Goal: Information Seeking & Learning: Compare options

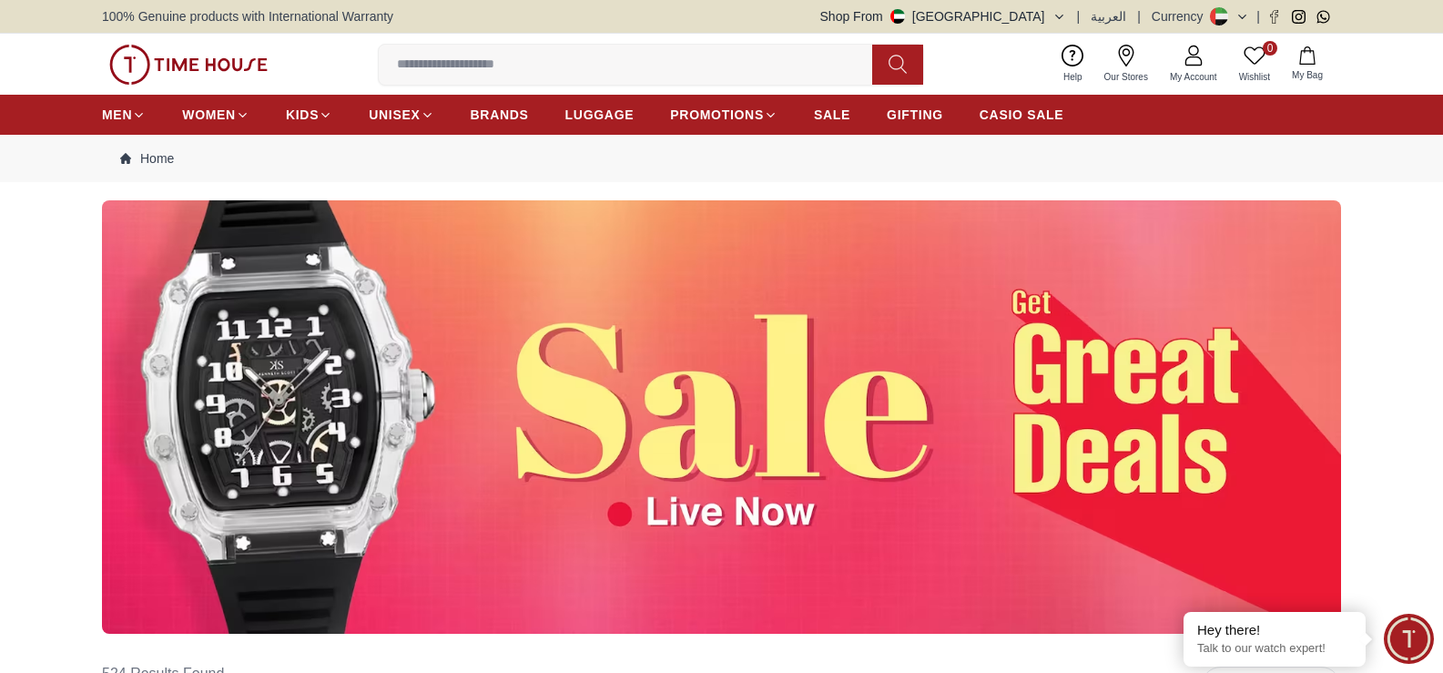
click at [796, 439] on img at bounding box center [721, 416] width 1239 height 433
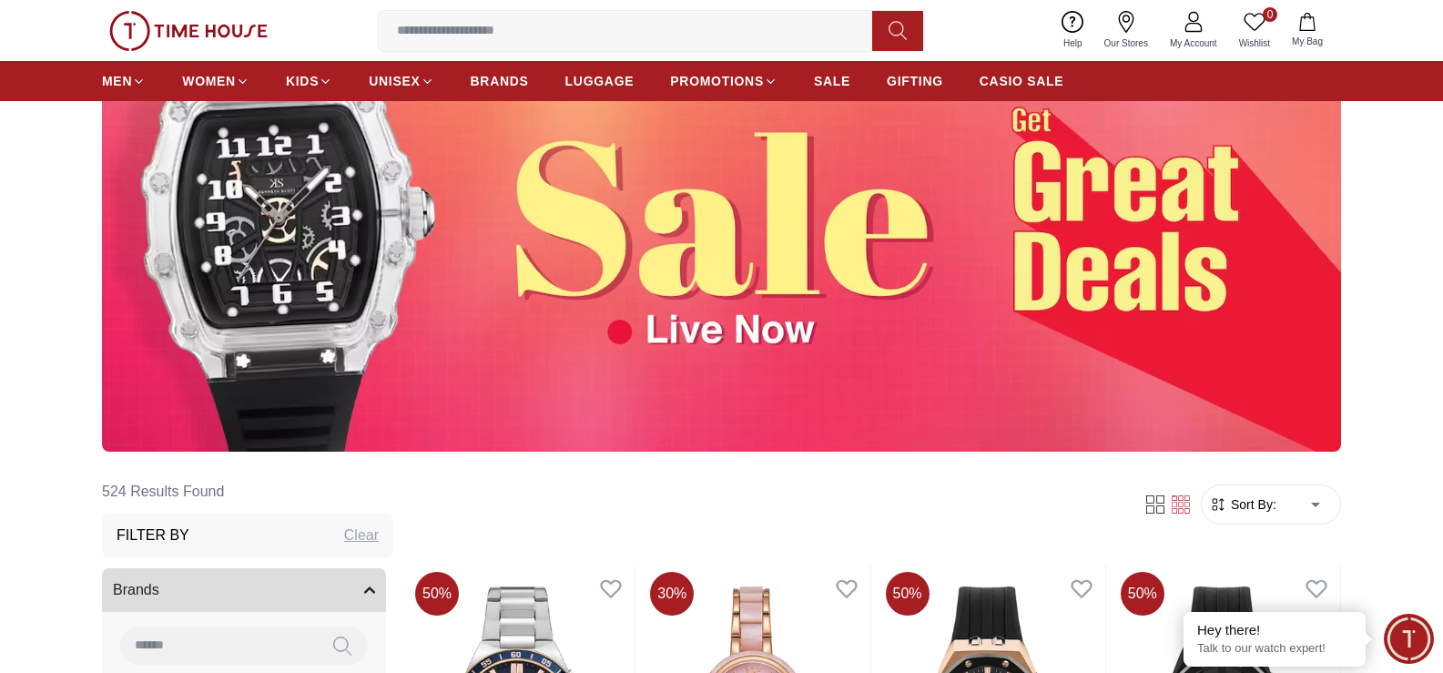
click at [732, 315] on img at bounding box center [721, 234] width 1239 height 433
click at [659, 335] on img at bounding box center [721, 234] width 1239 height 433
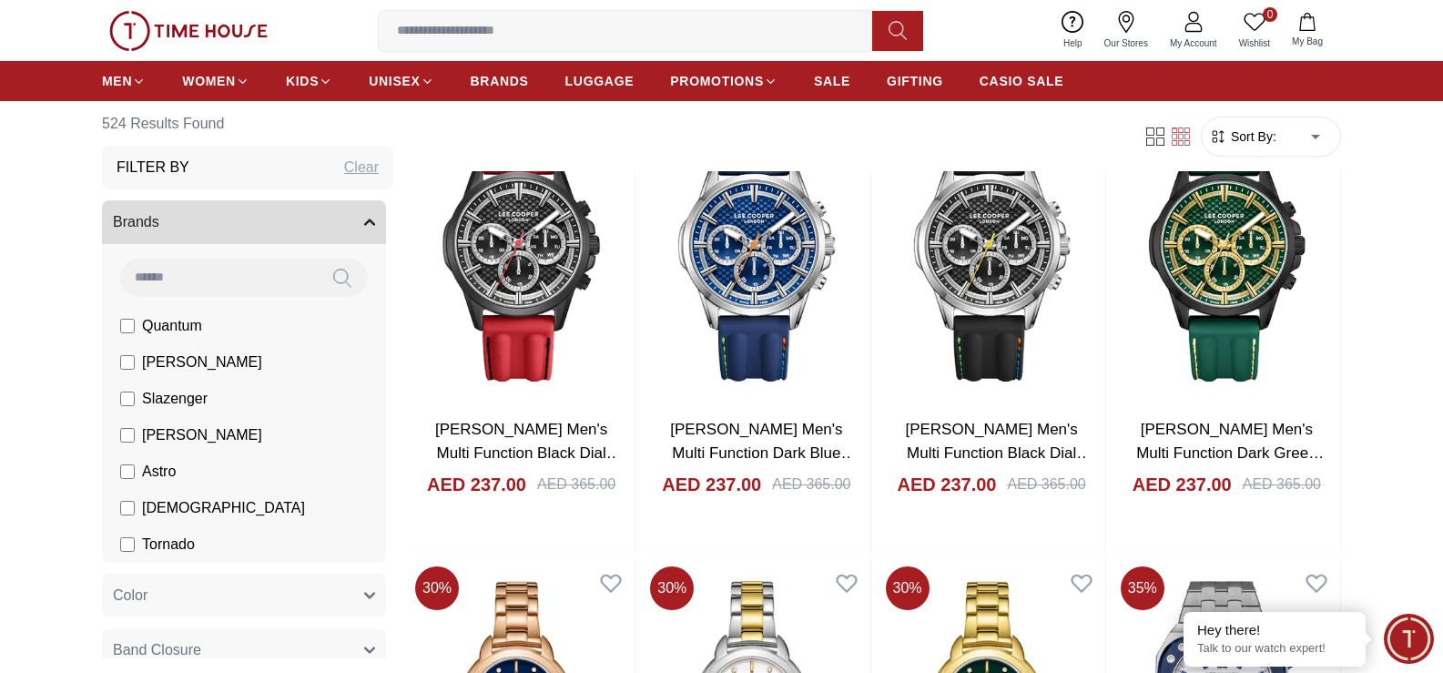
scroll to position [2094, 0]
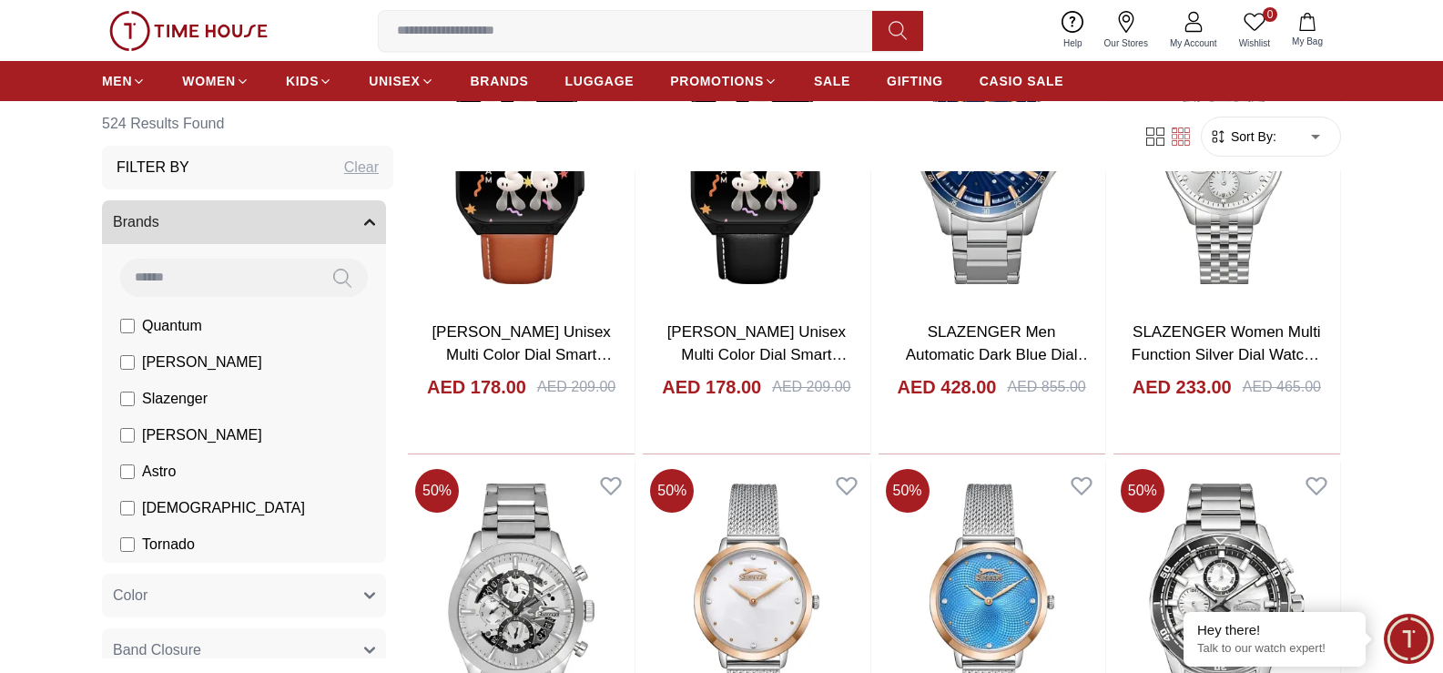
scroll to position [4552, 0]
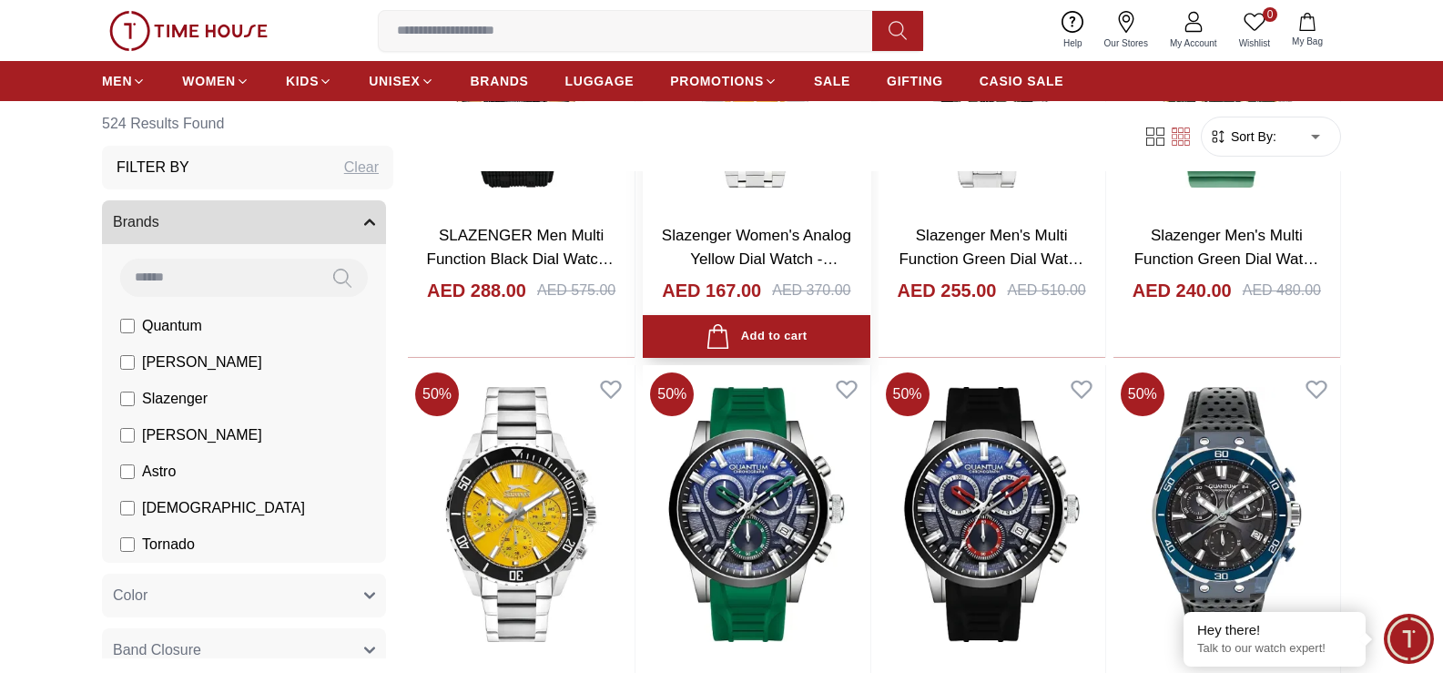
scroll to position [6008, 0]
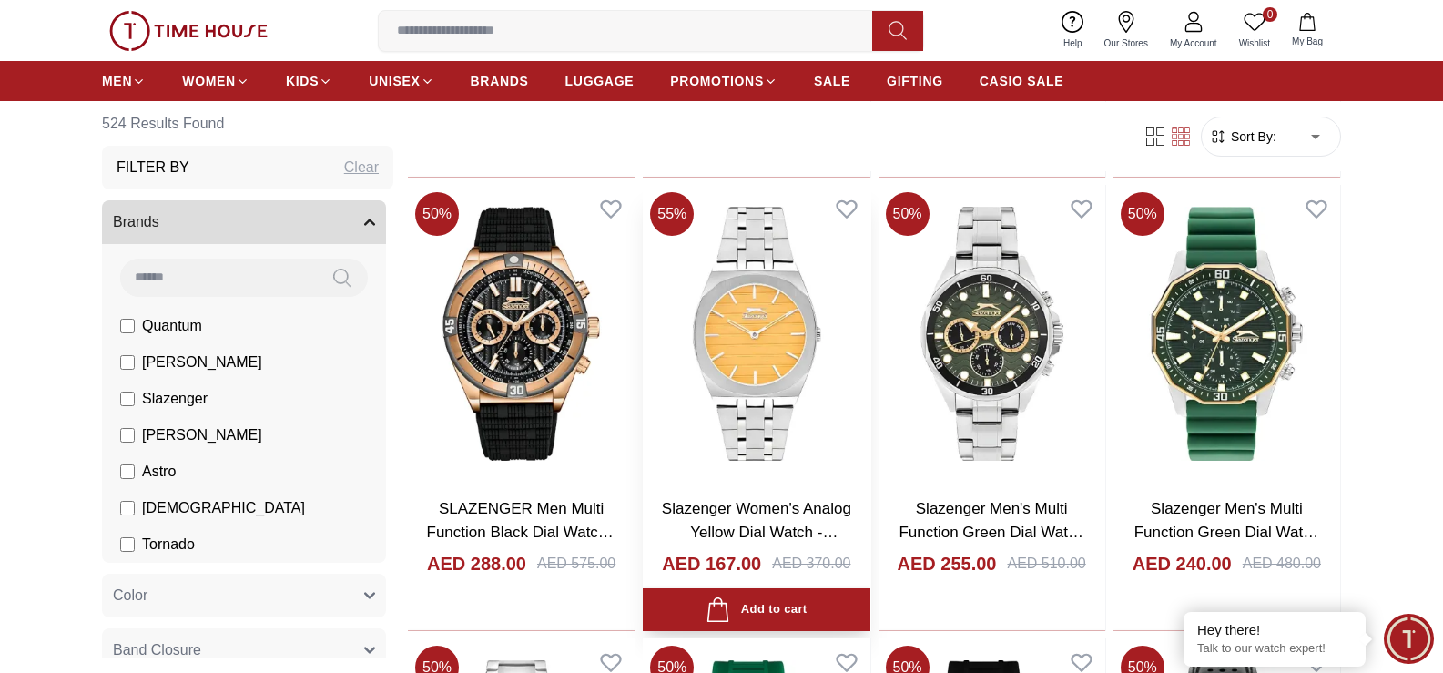
click at [753, 381] on img at bounding box center [756, 334] width 227 height 299
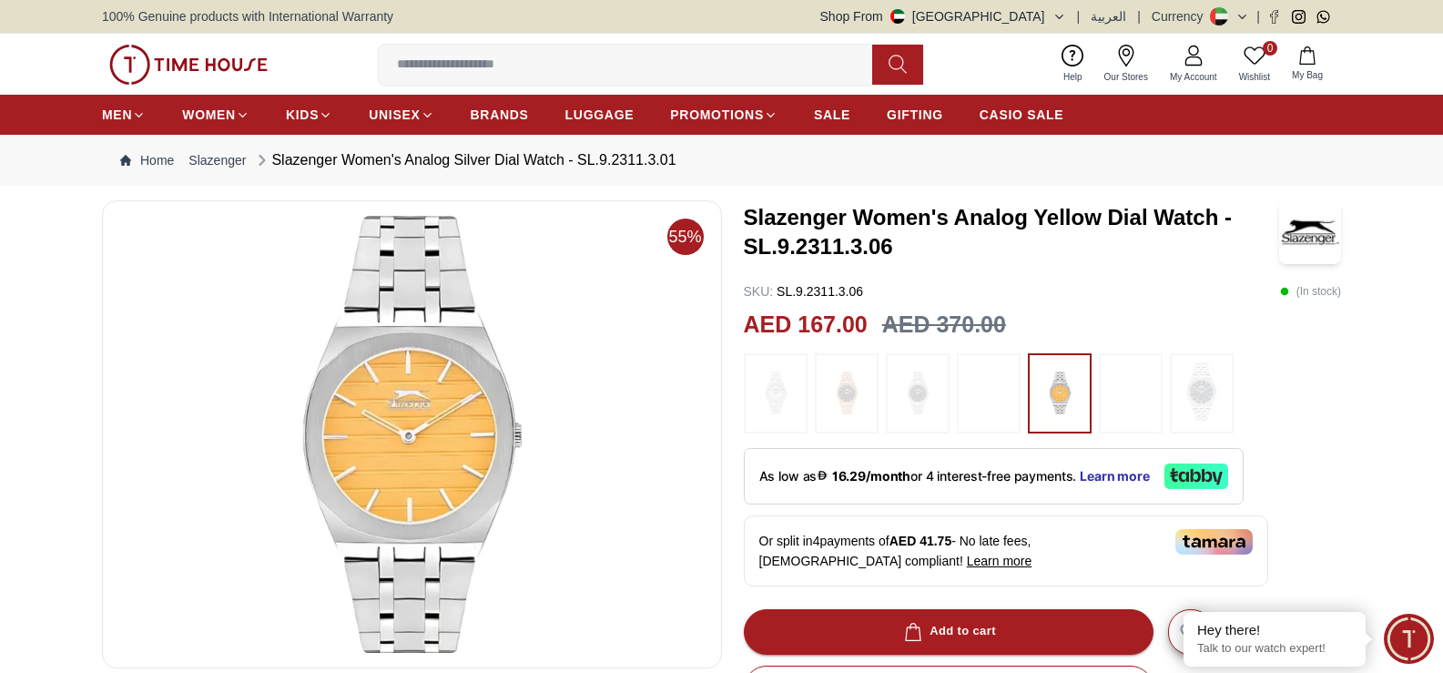
scroll to position [182, 0]
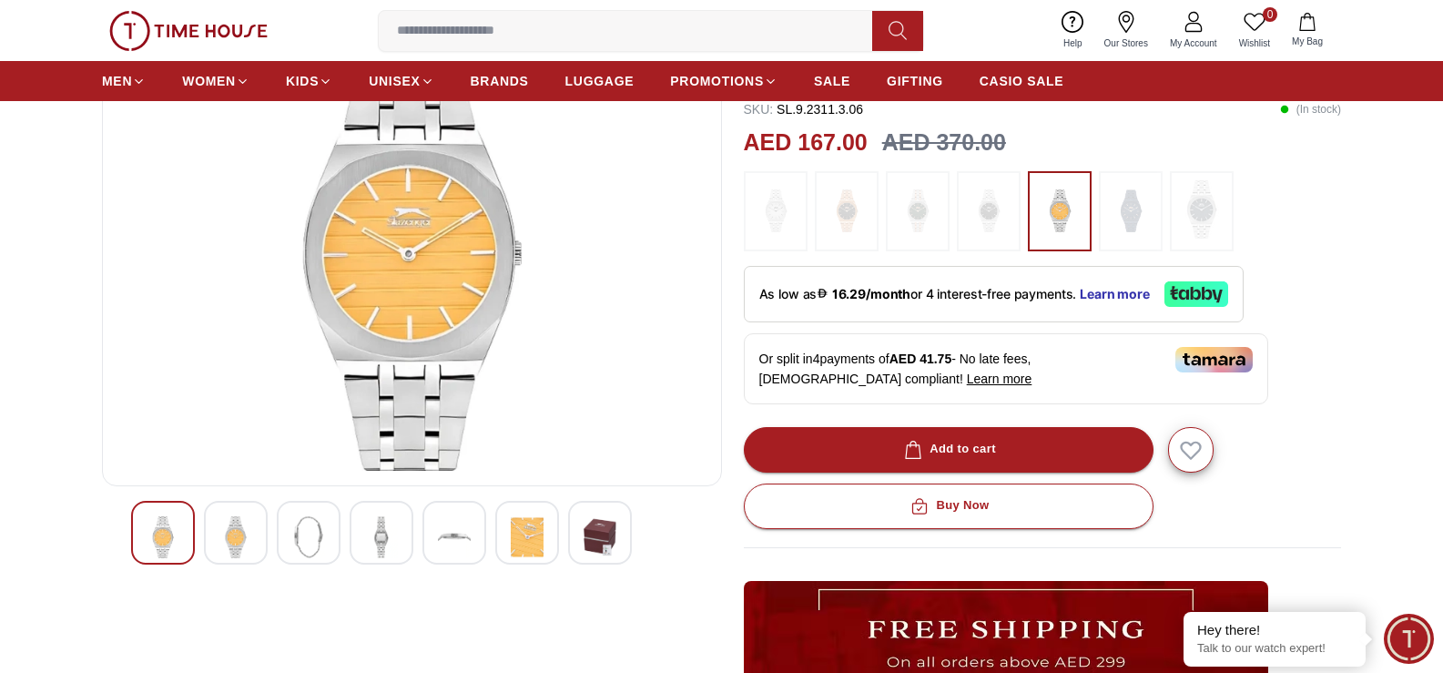
click at [388, 533] on img at bounding box center [381, 537] width 33 height 42
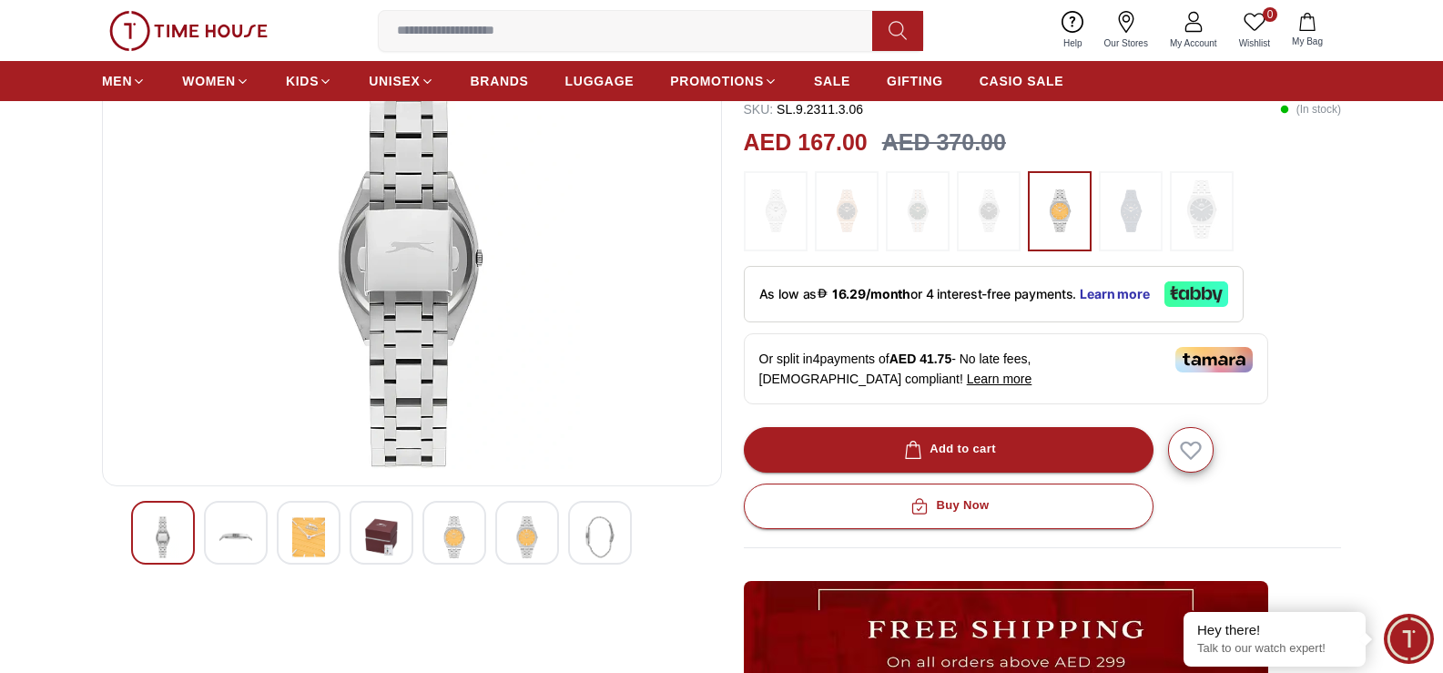
click at [294, 539] on img at bounding box center [308, 537] width 33 height 42
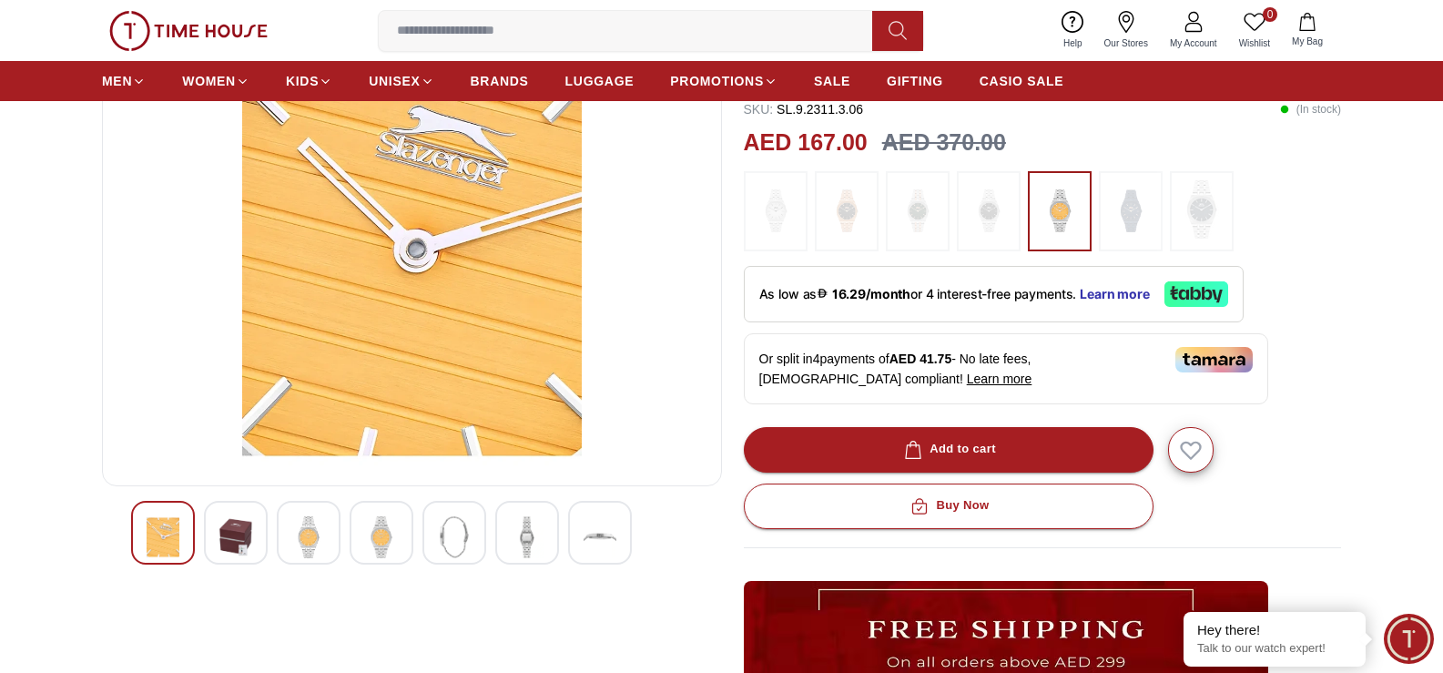
click at [228, 538] on img at bounding box center [235, 537] width 33 height 42
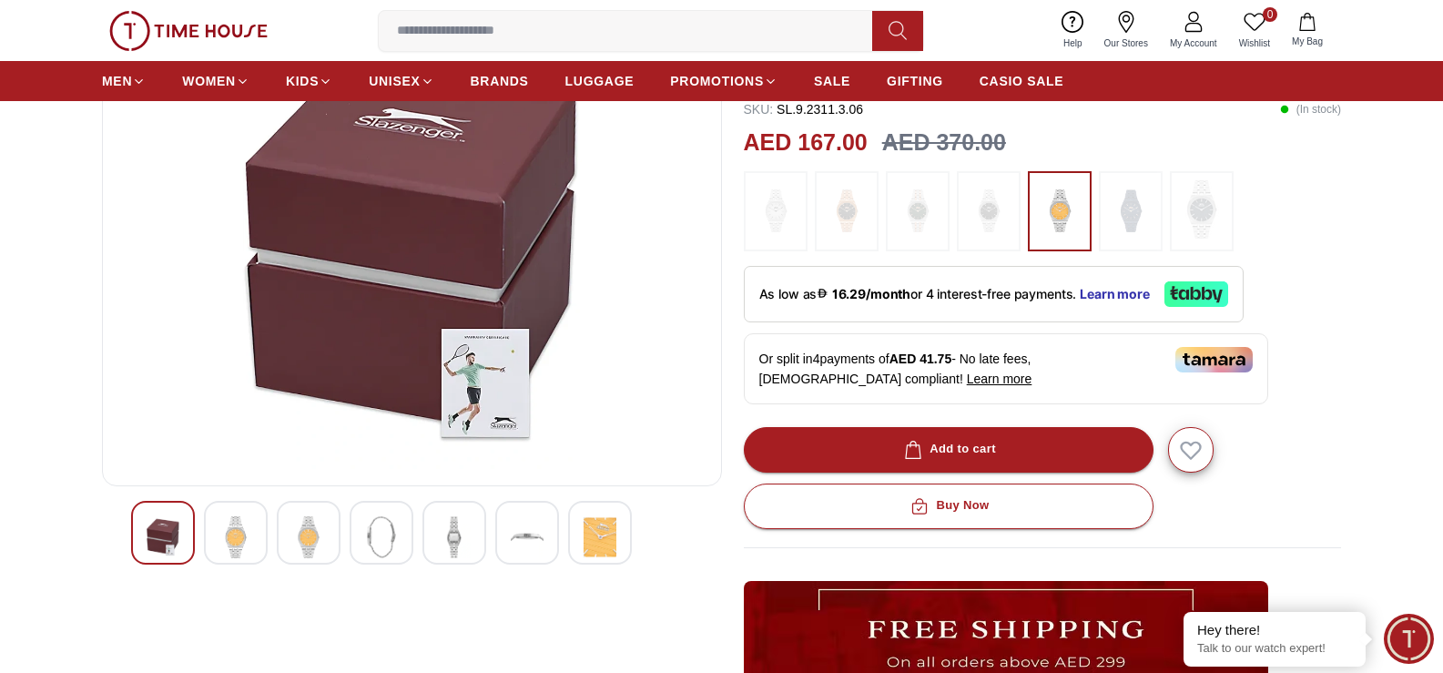
click at [465, 534] on img at bounding box center [454, 537] width 33 height 42
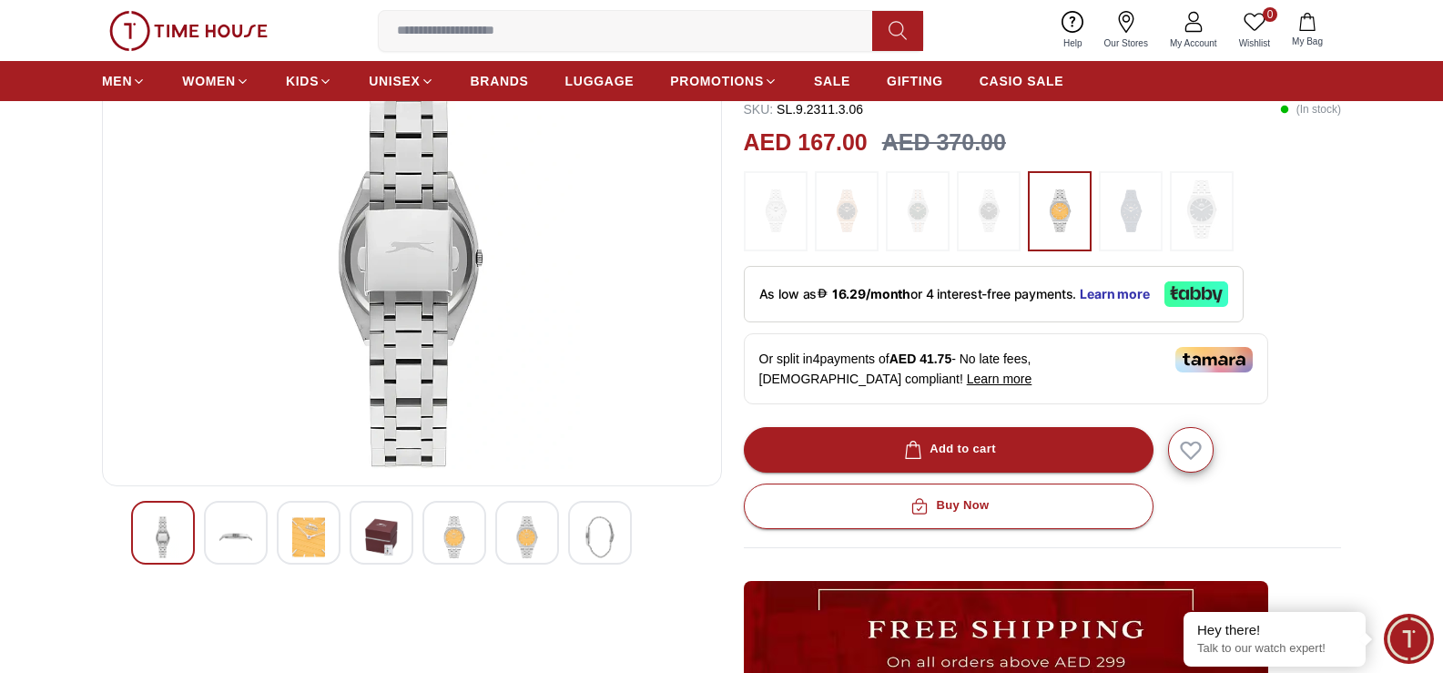
click at [516, 525] on img at bounding box center [527, 537] width 33 height 42
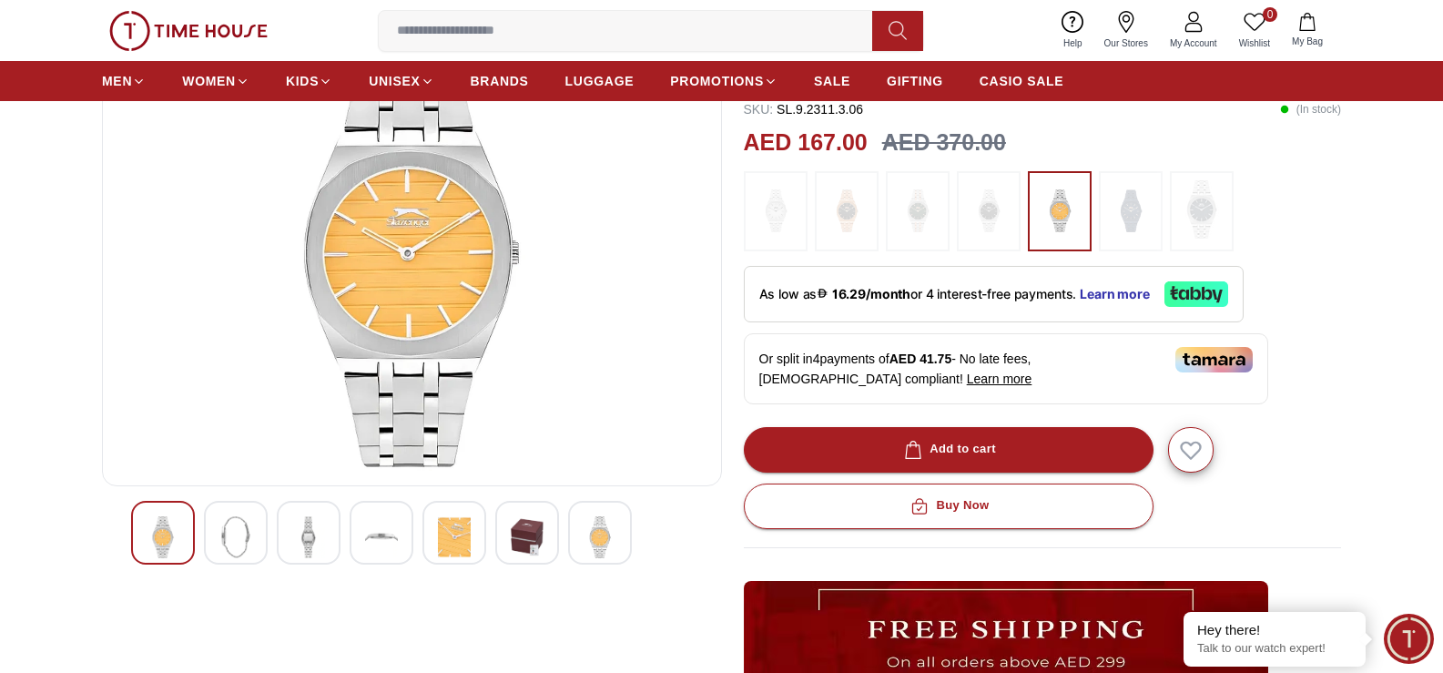
click at [597, 523] on img at bounding box center [600, 537] width 33 height 42
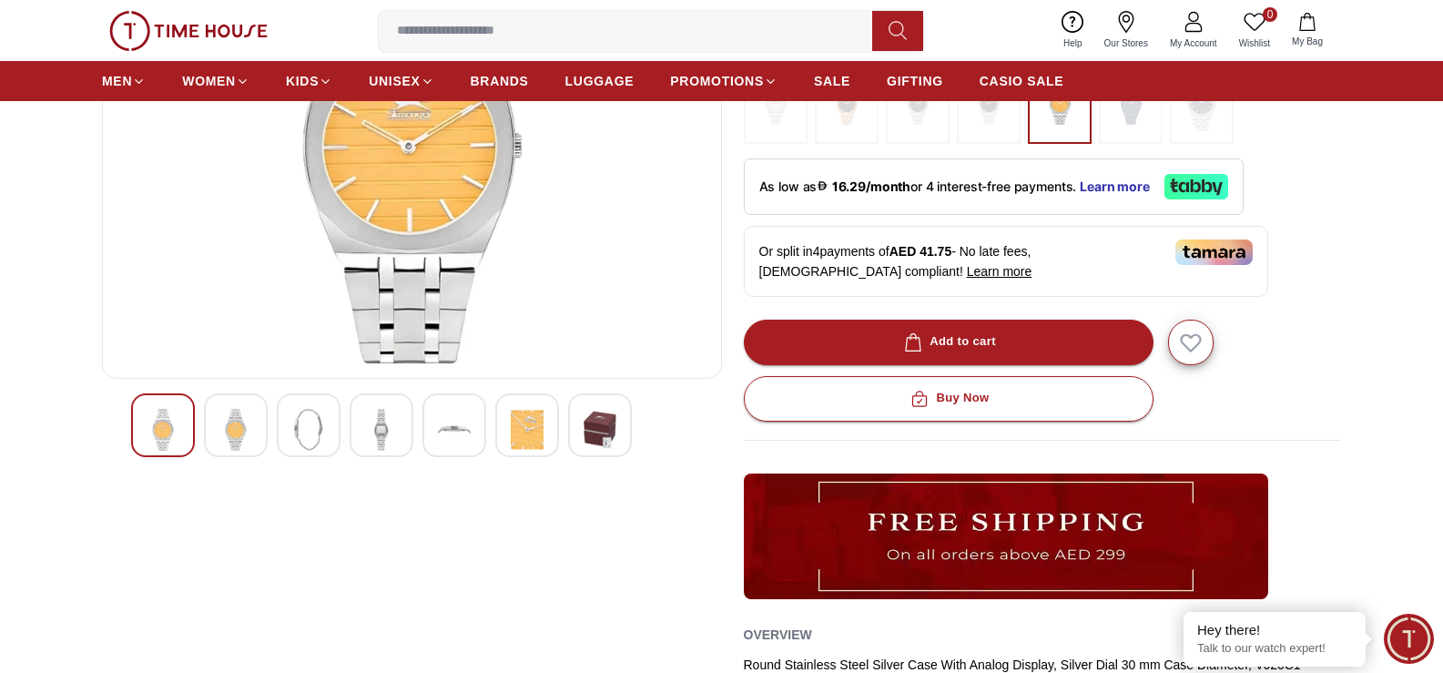
scroll to position [0, 0]
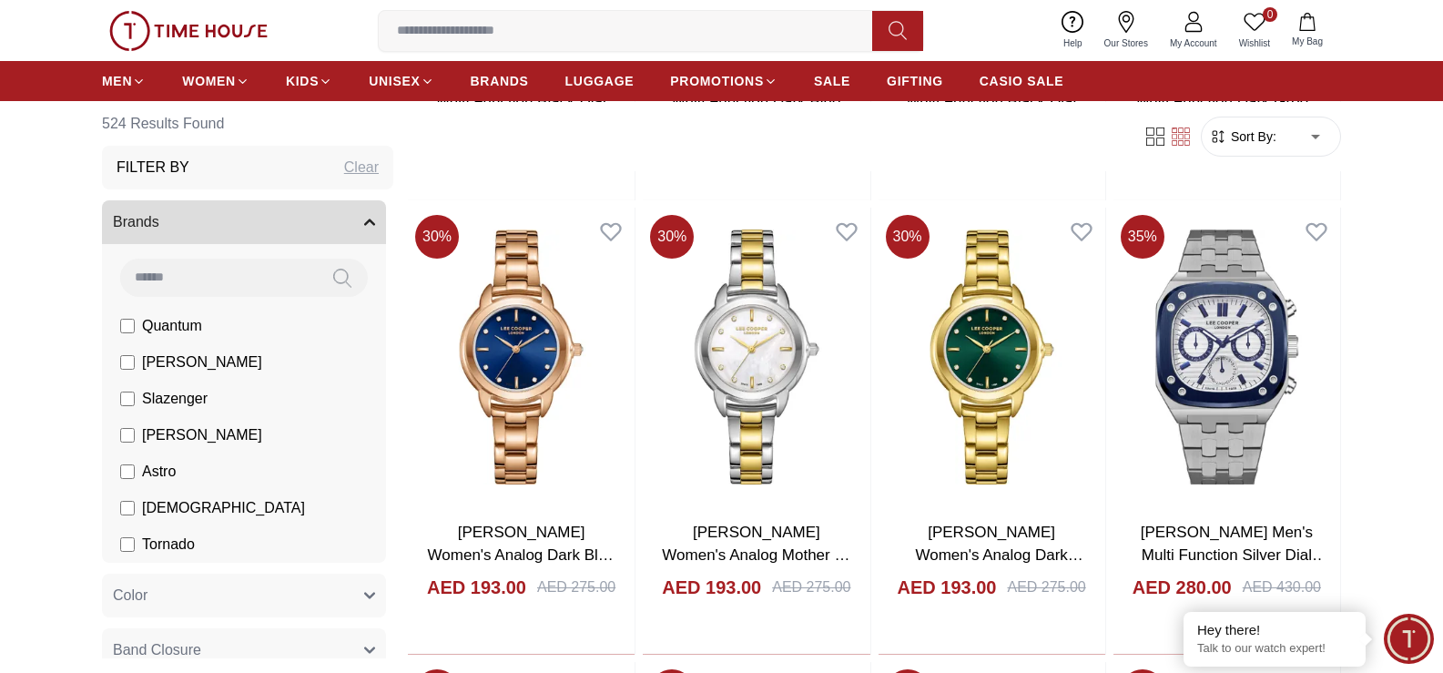
scroll to position [7617, 0]
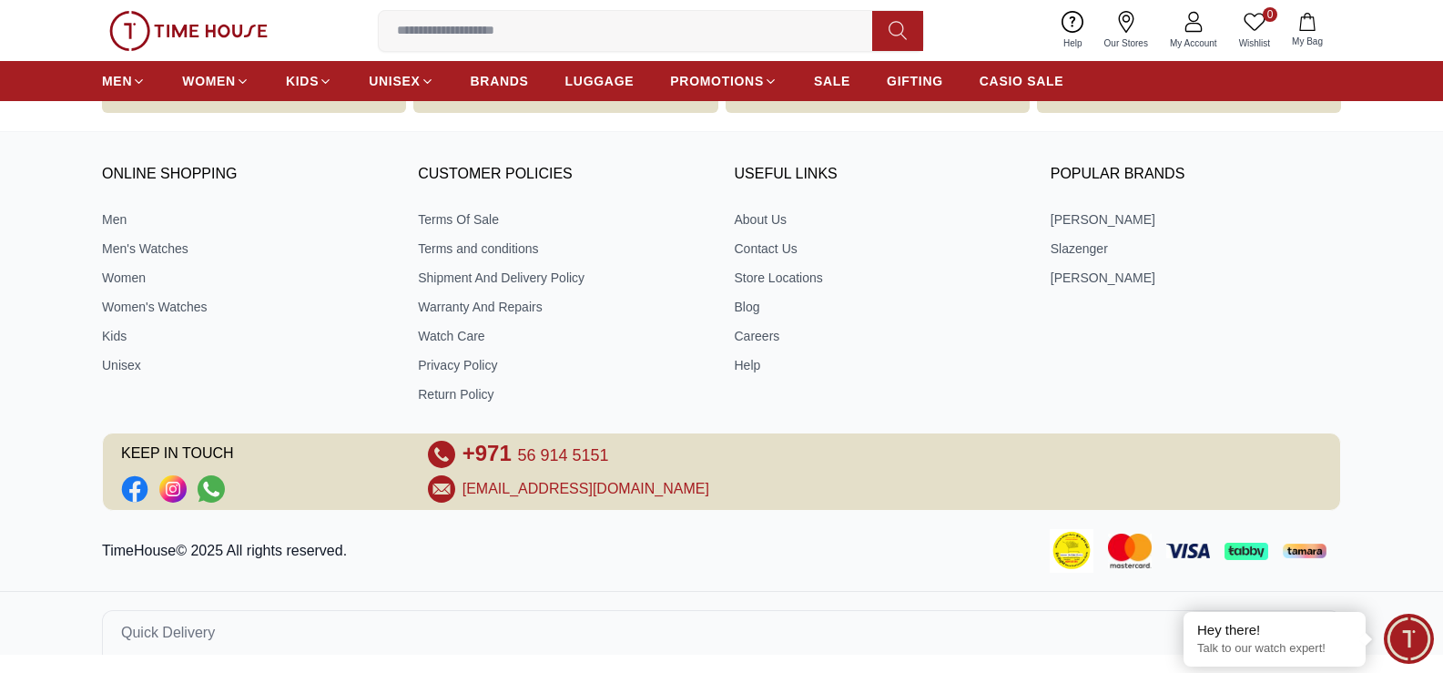
scroll to position [6798, 0]
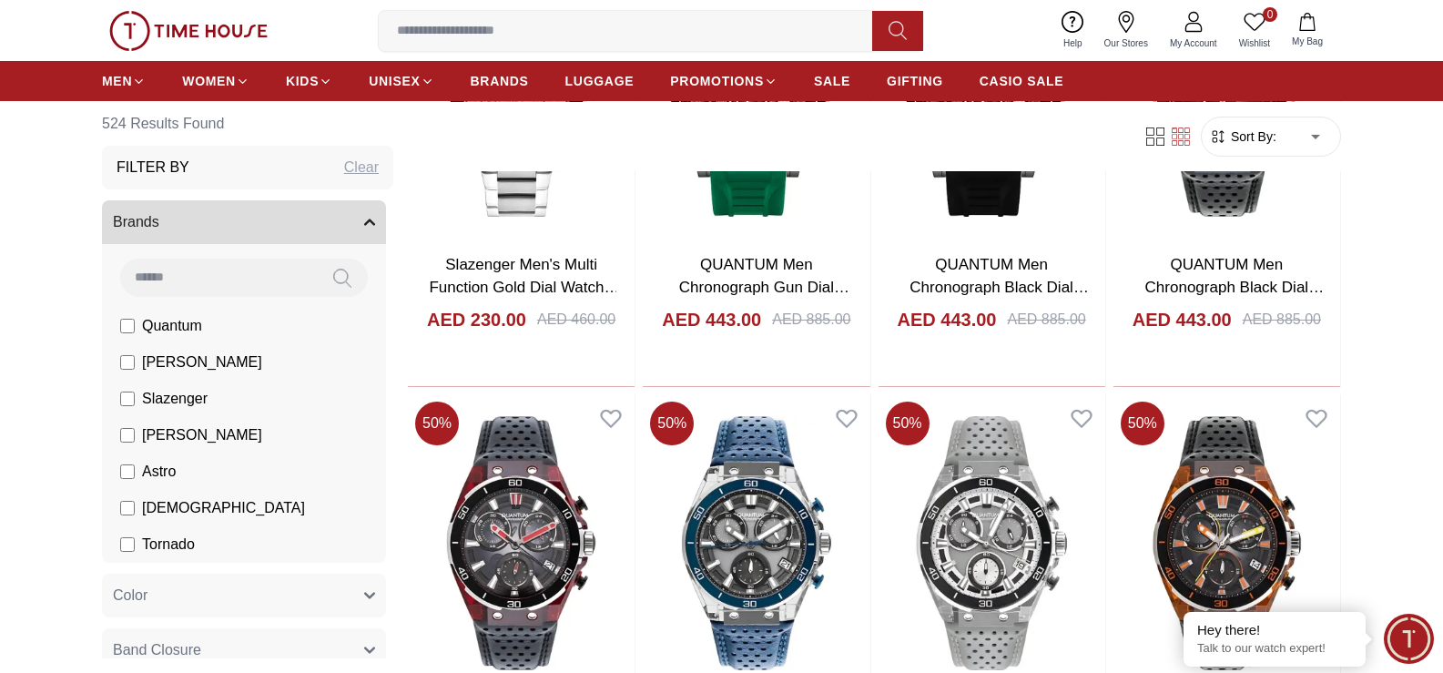
scroll to position [6798, 0]
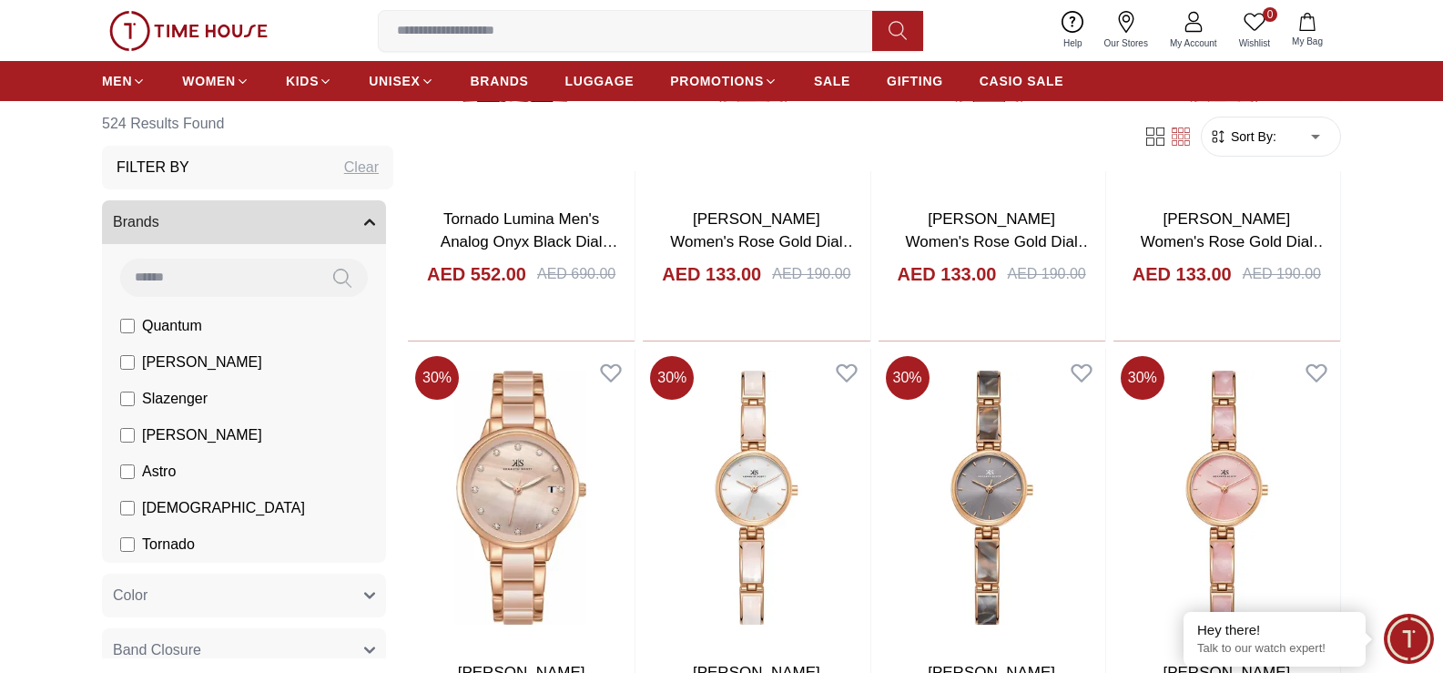
scroll to position [9073, 0]
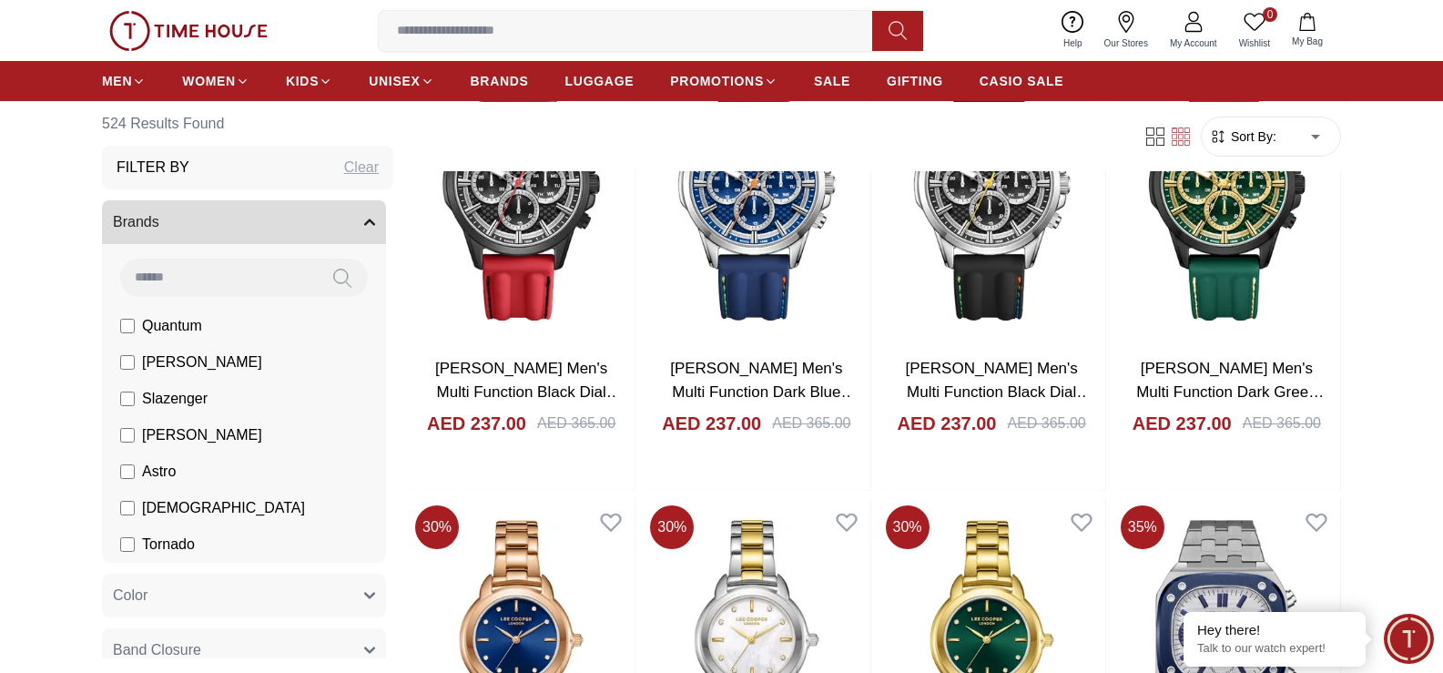
scroll to position [1609, 0]
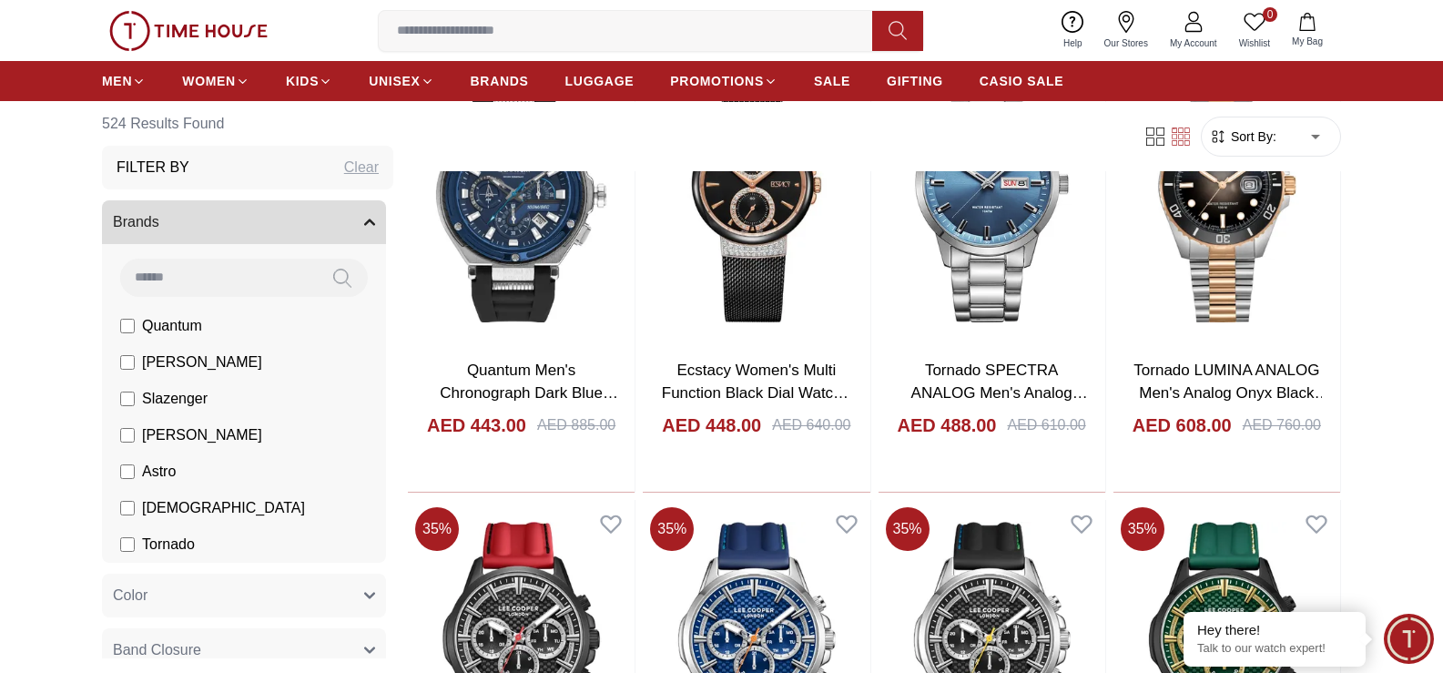
click at [1273, 135] on span "Sort By:" at bounding box center [1251, 136] width 49 height 18
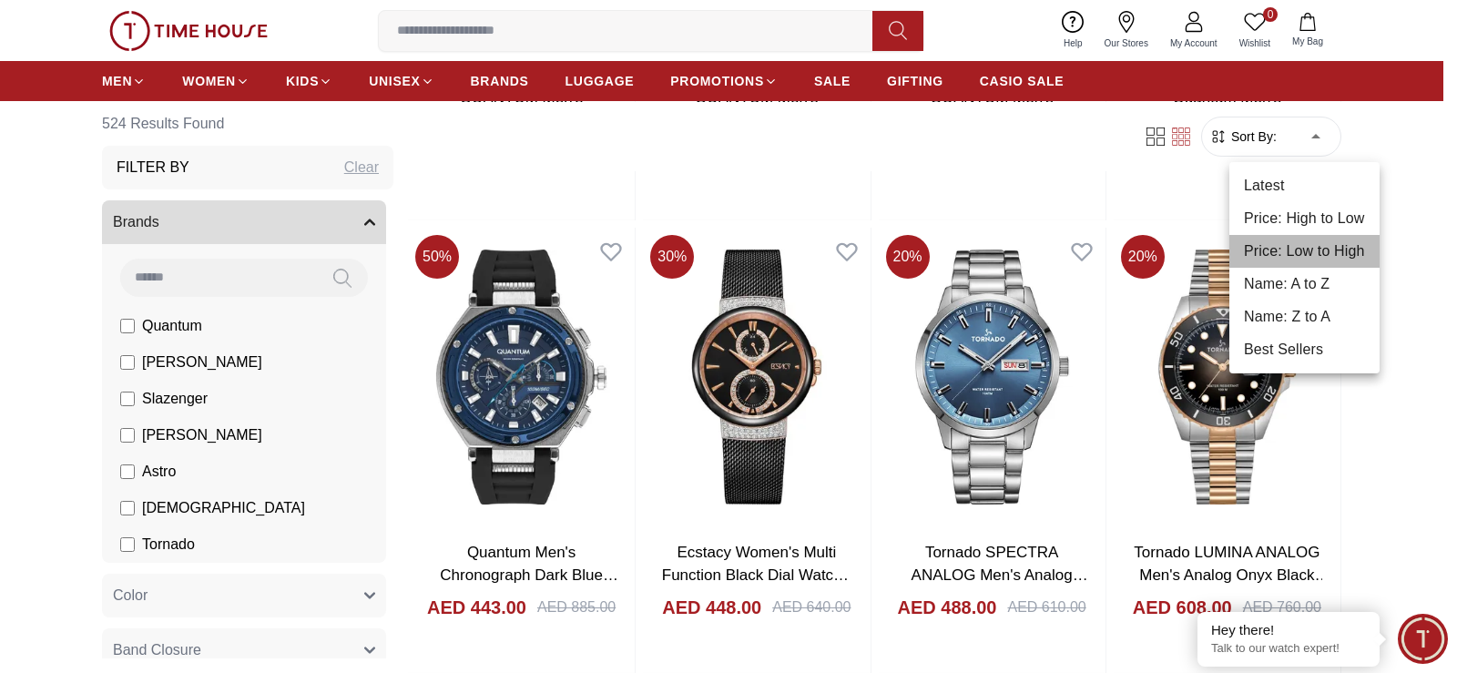
click at [1325, 263] on li "Price: Low to High" at bounding box center [1304, 251] width 150 height 33
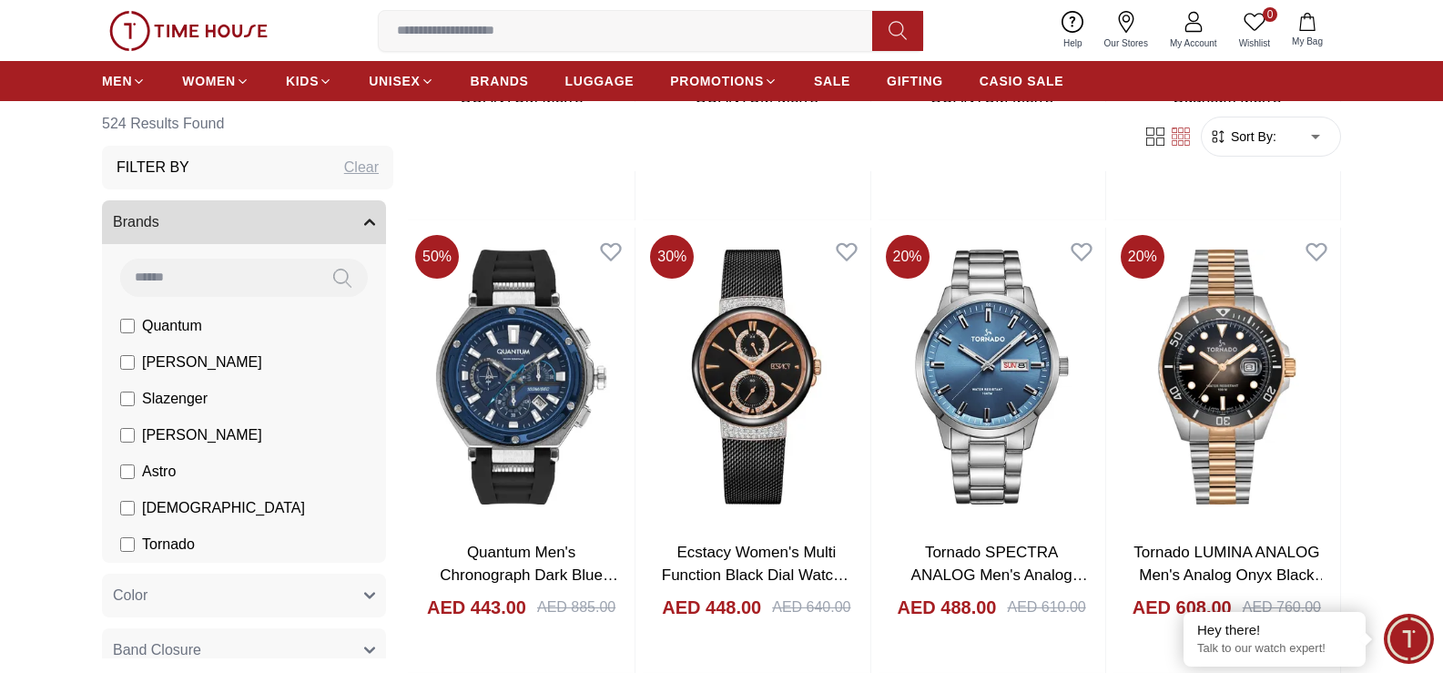
type input "*"
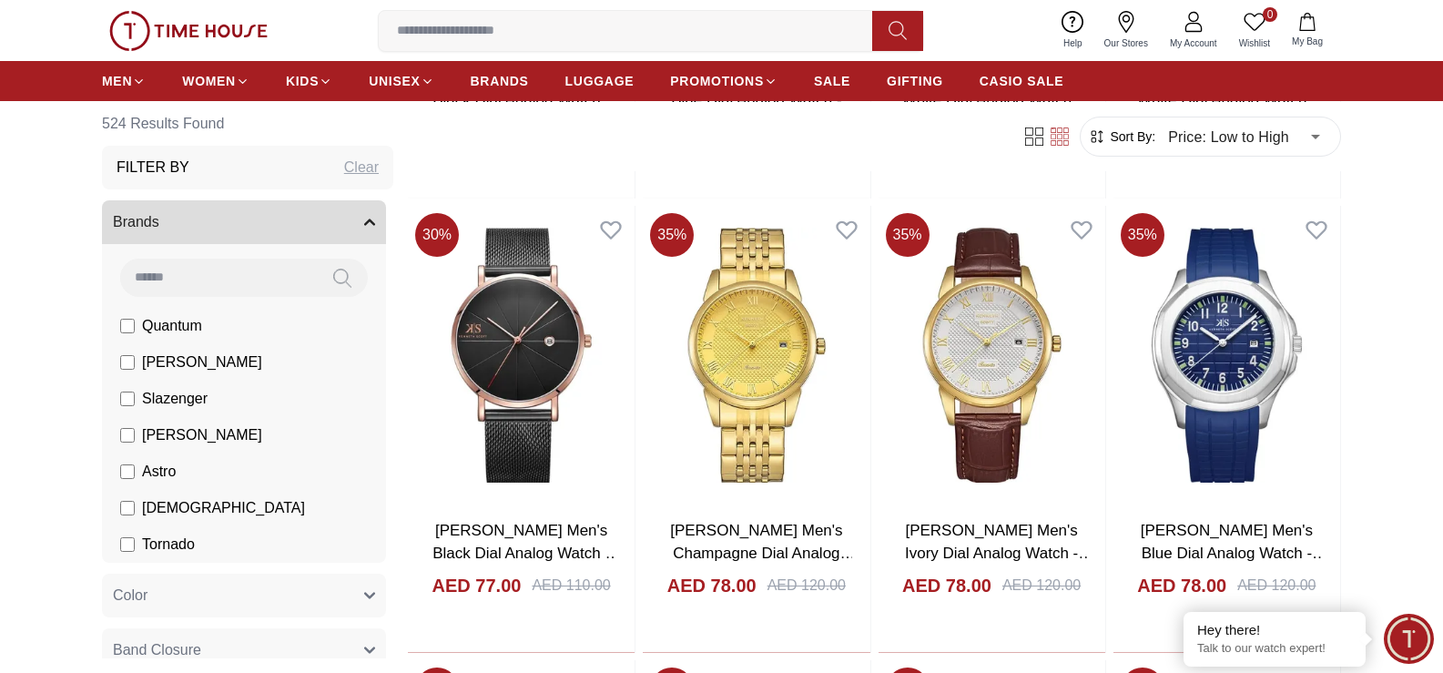
scroll to position [4262, 0]
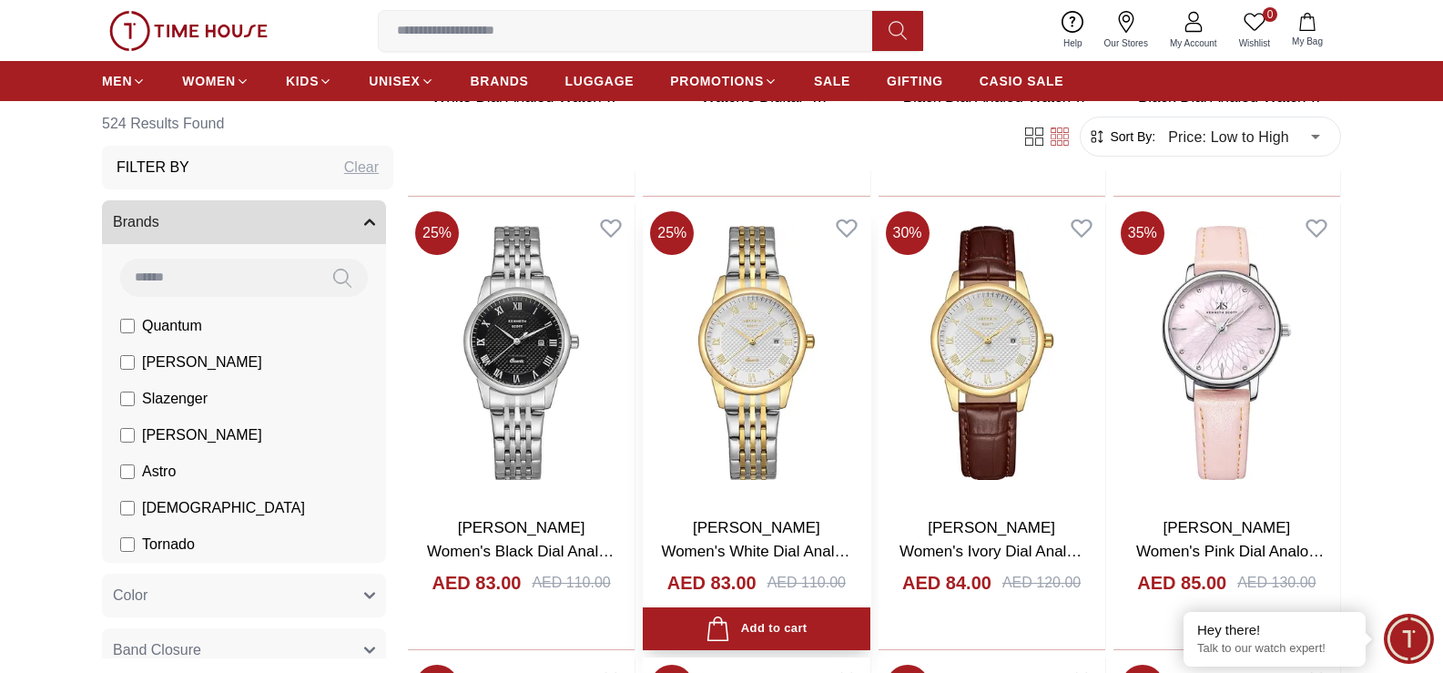
scroll to position [5355, 0]
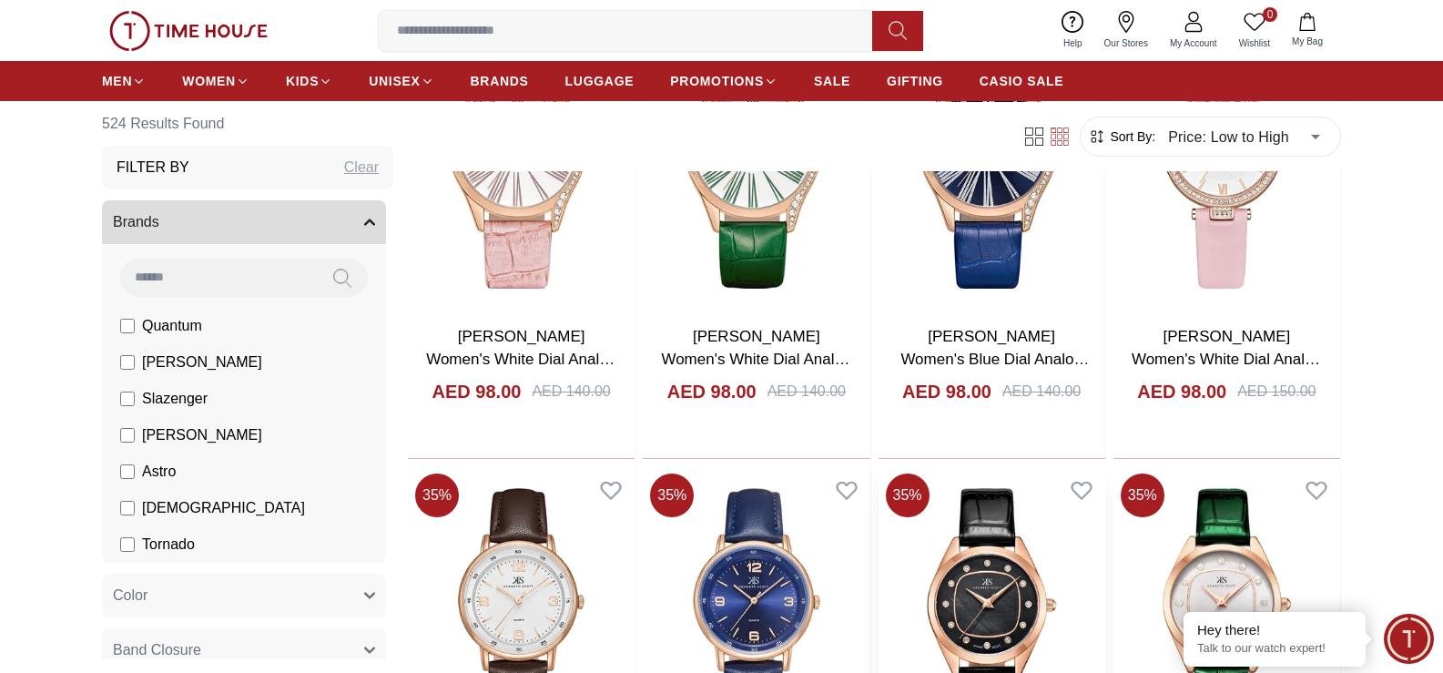
scroll to position [8905, 0]
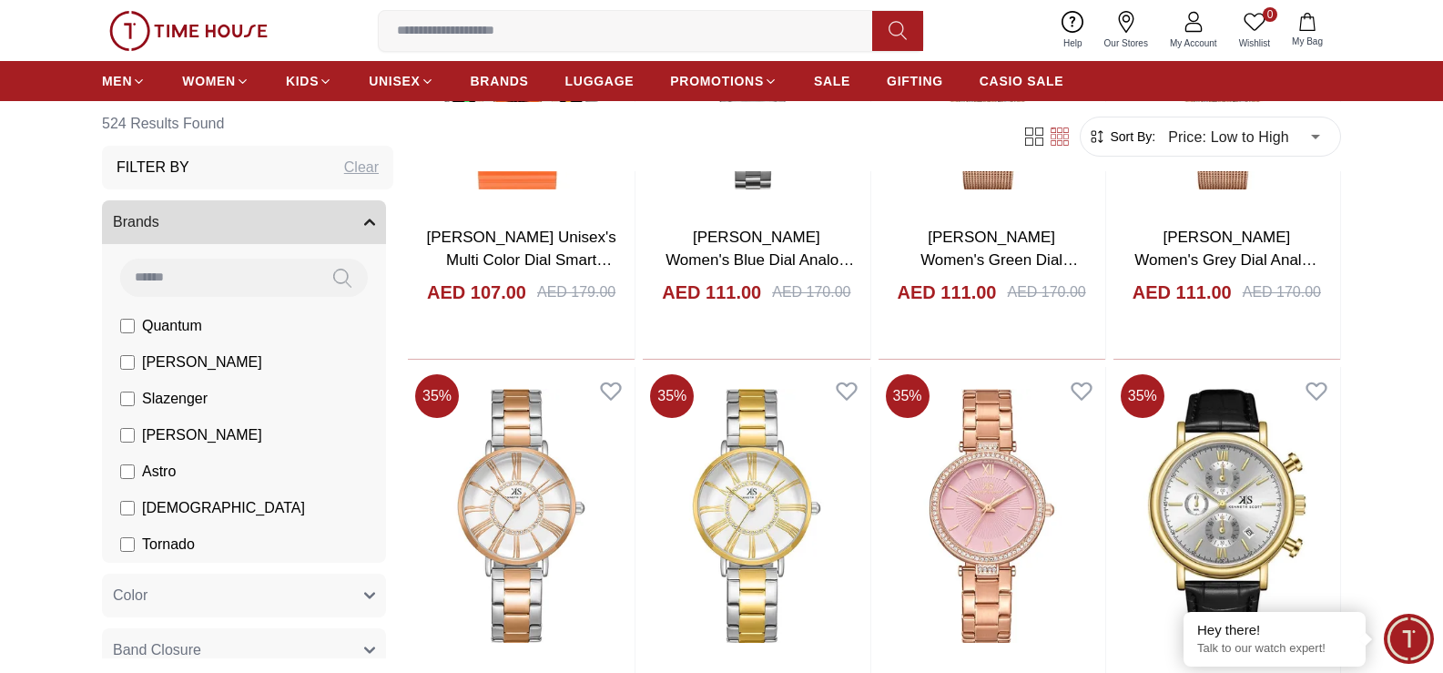
scroll to position [11363, 0]
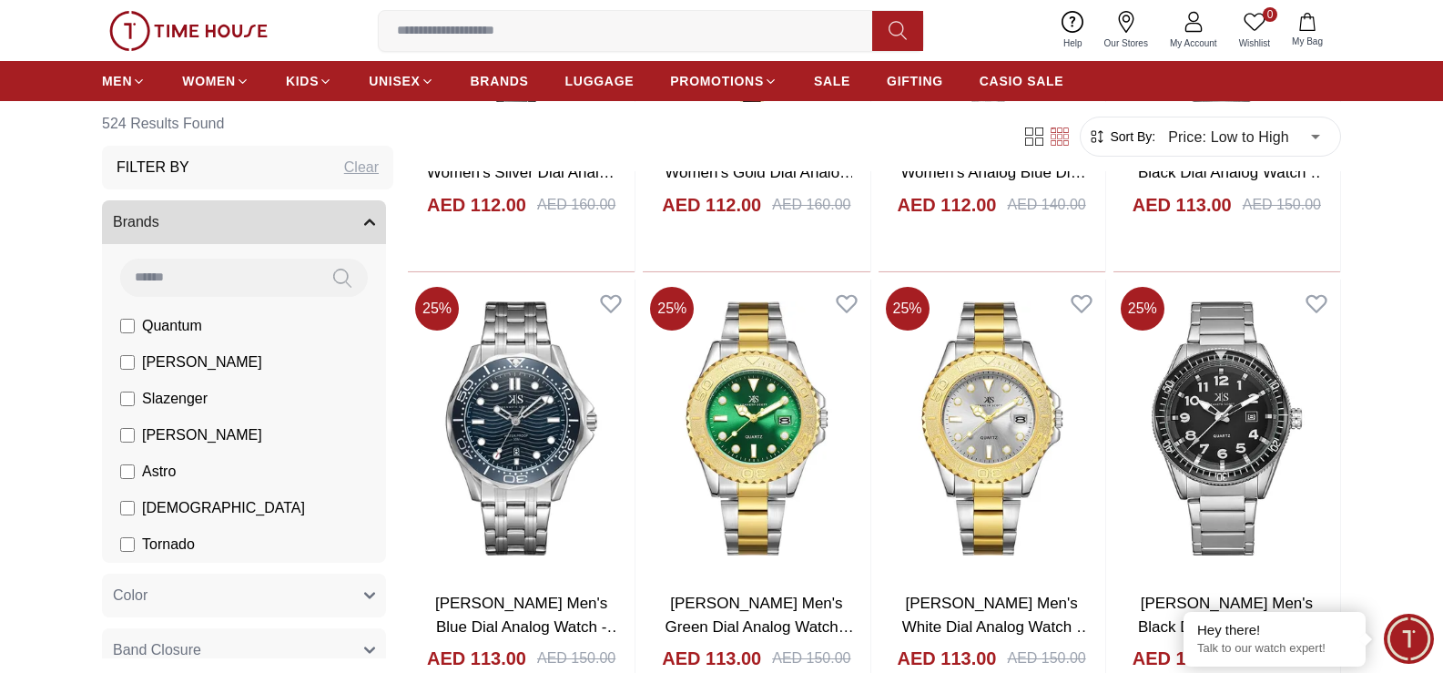
scroll to position [13639, 0]
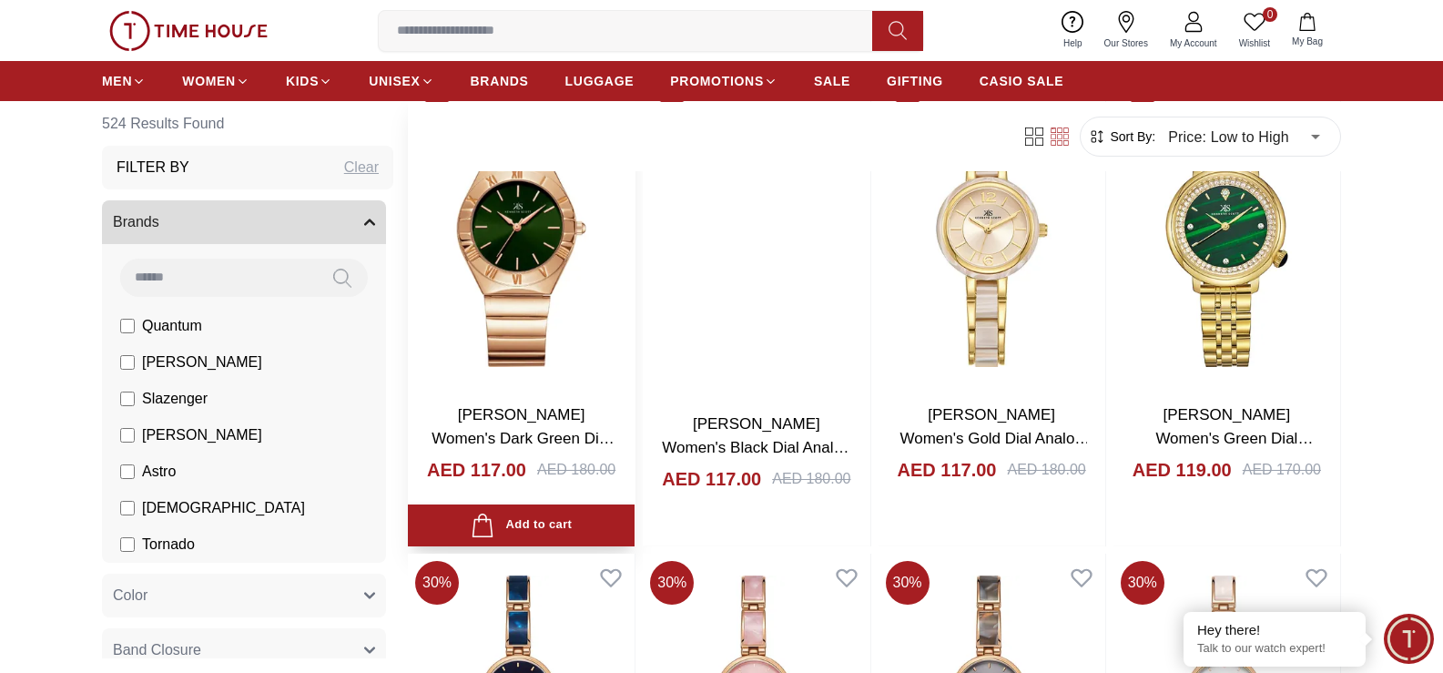
scroll to position [16006, 0]
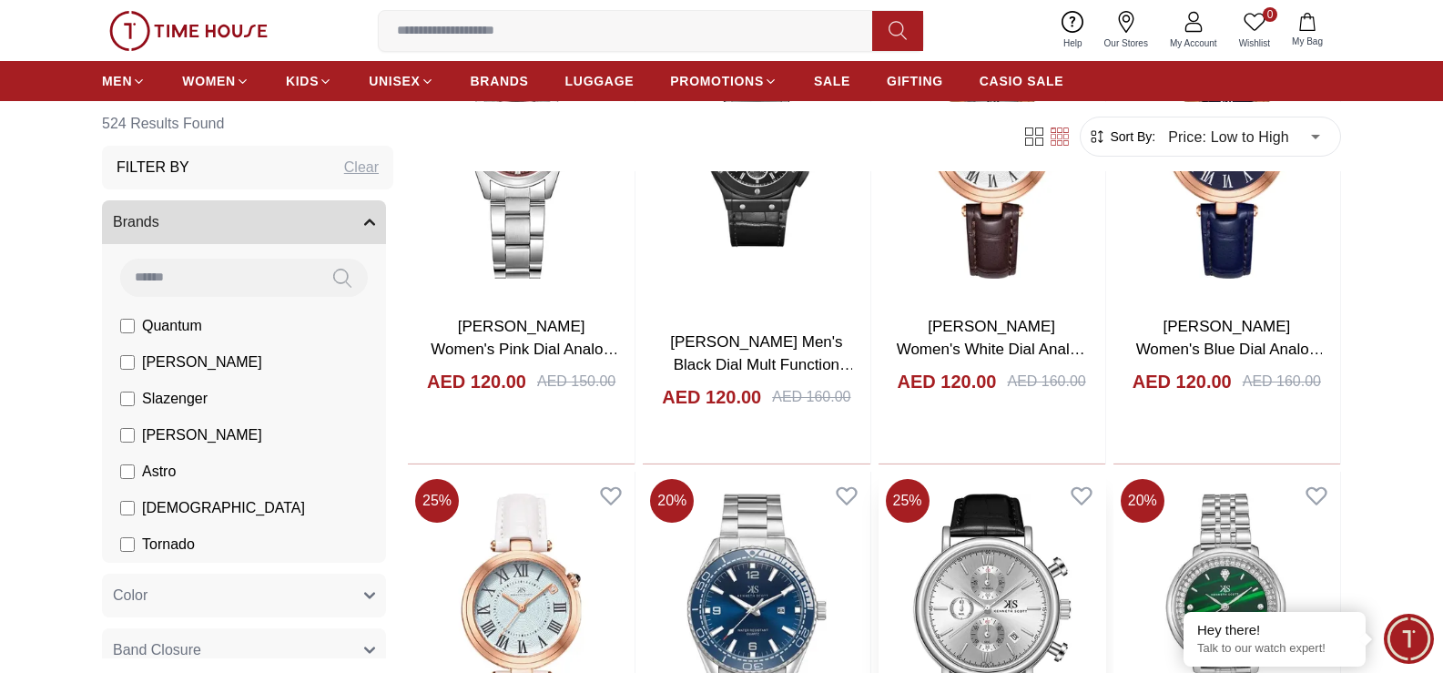
scroll to position [18282, 0]
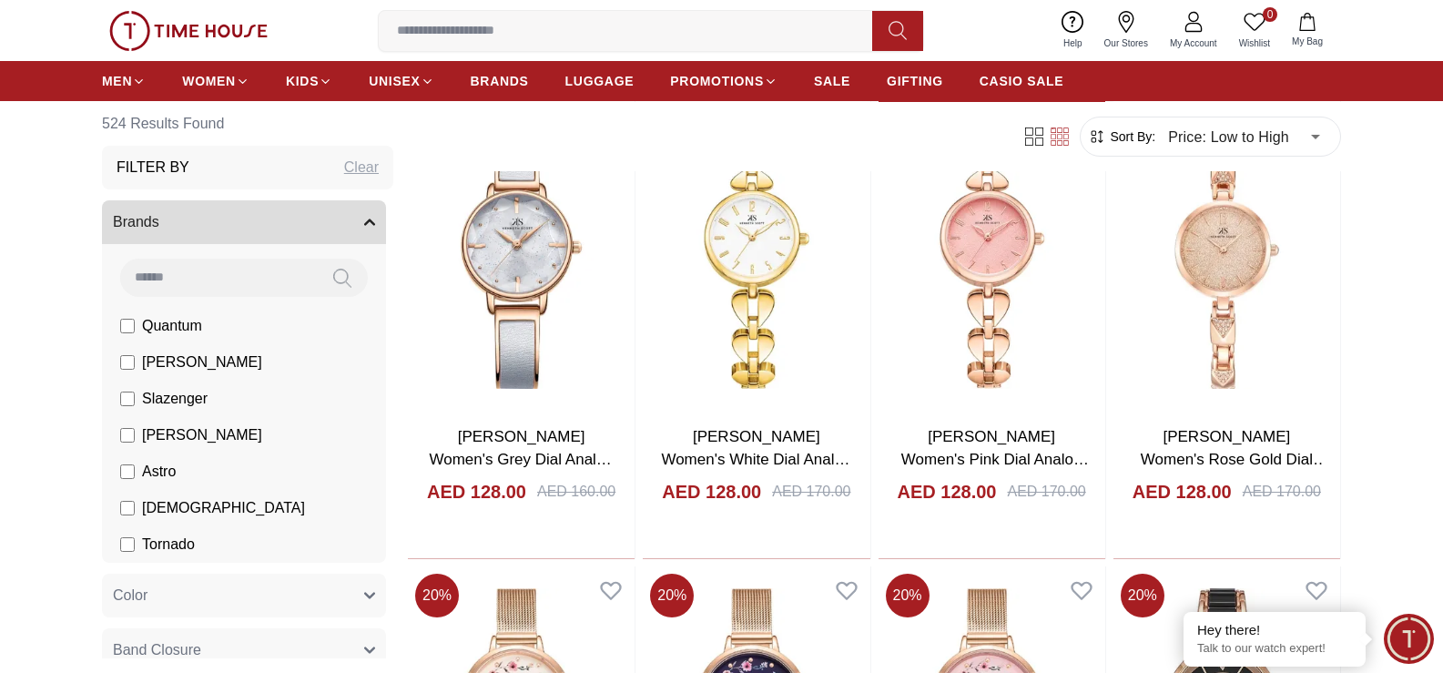
scroll to position [22816, 0]
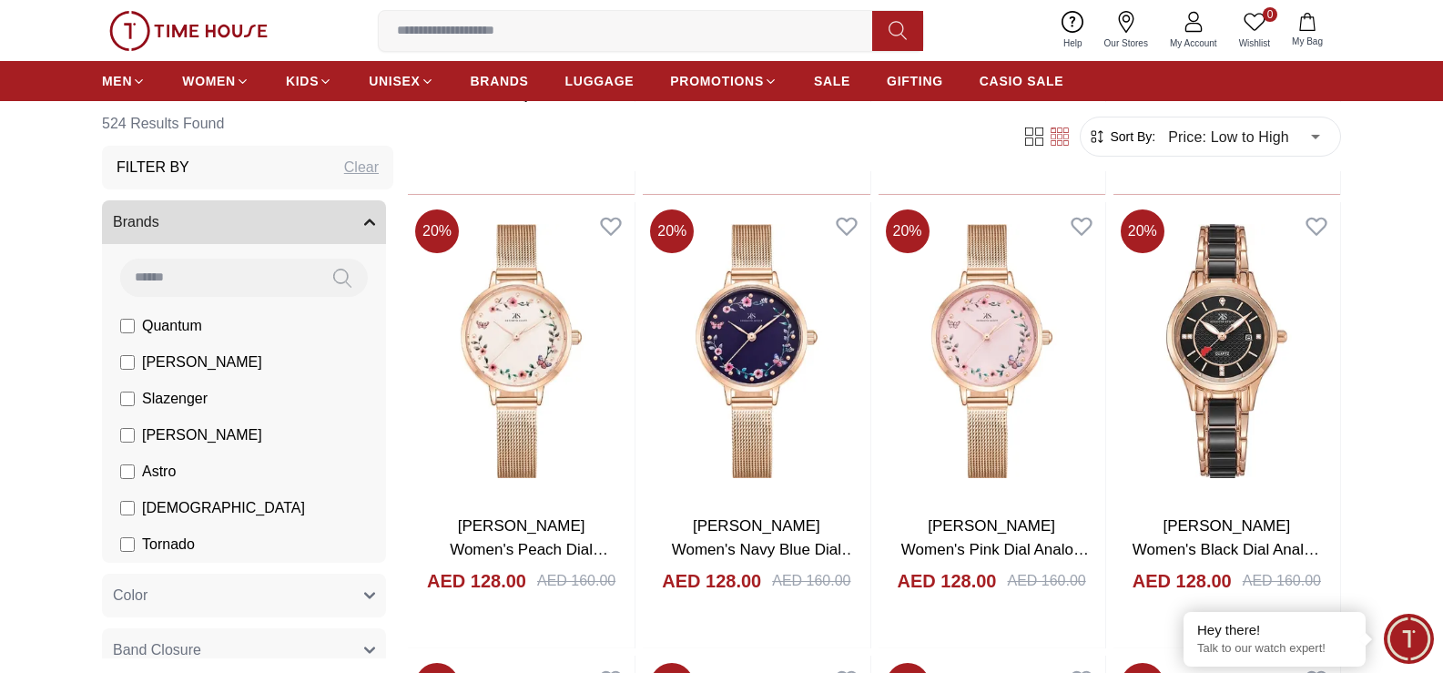
scroll to position [25804, 0]
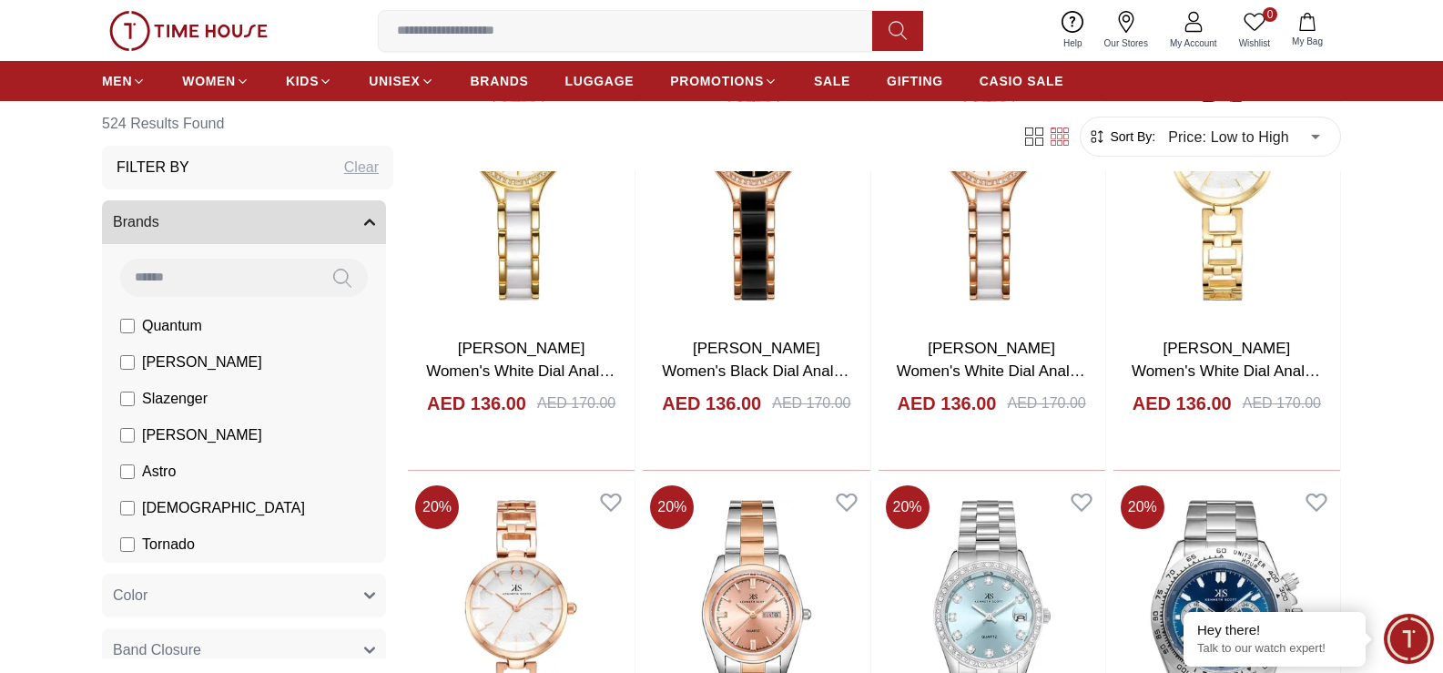
scroll to position [27442, 0]
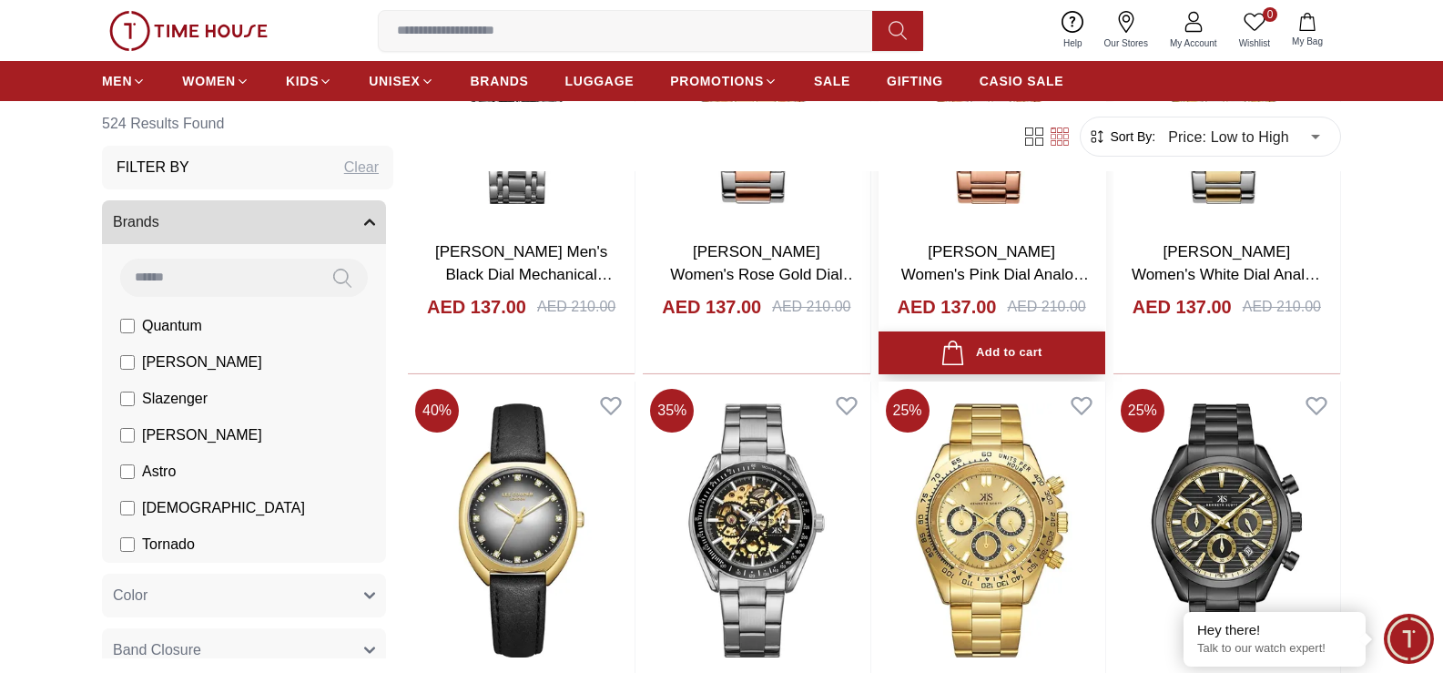
scroll to position [29263, 0]
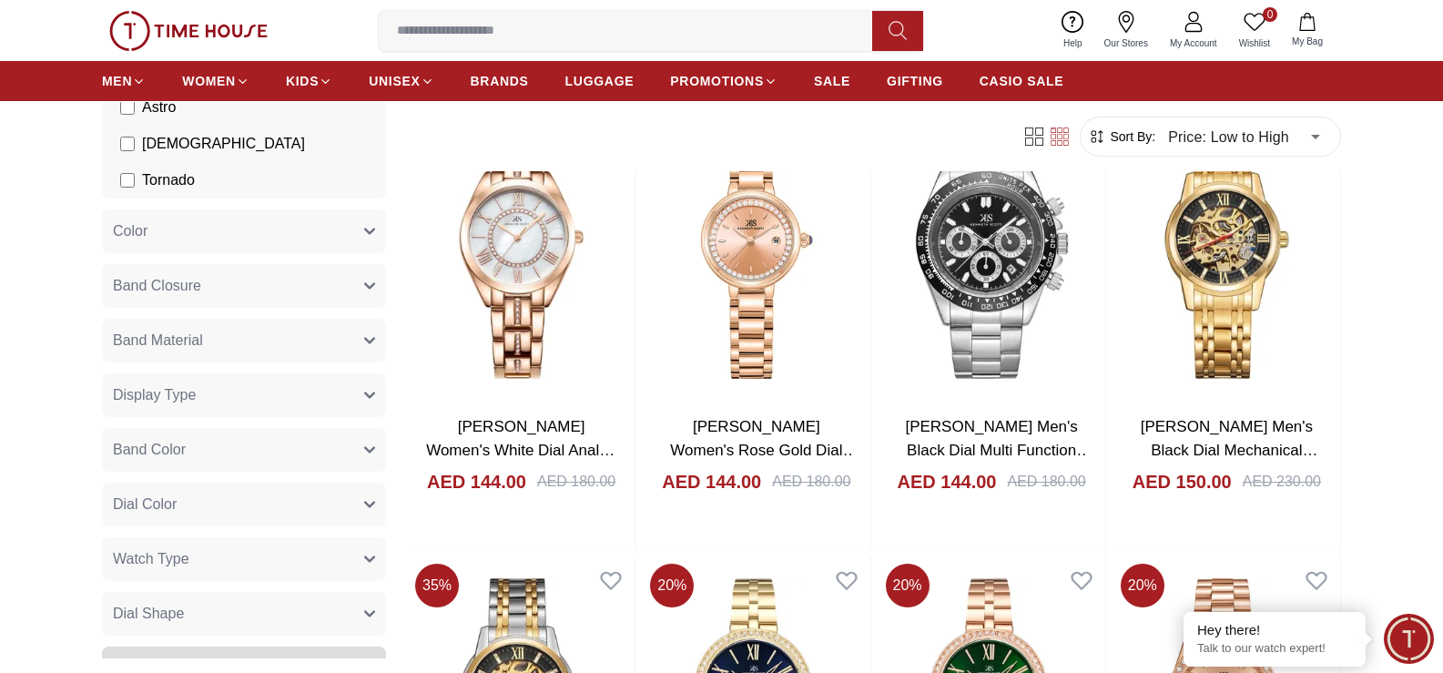
scroll to position [31539, 0]
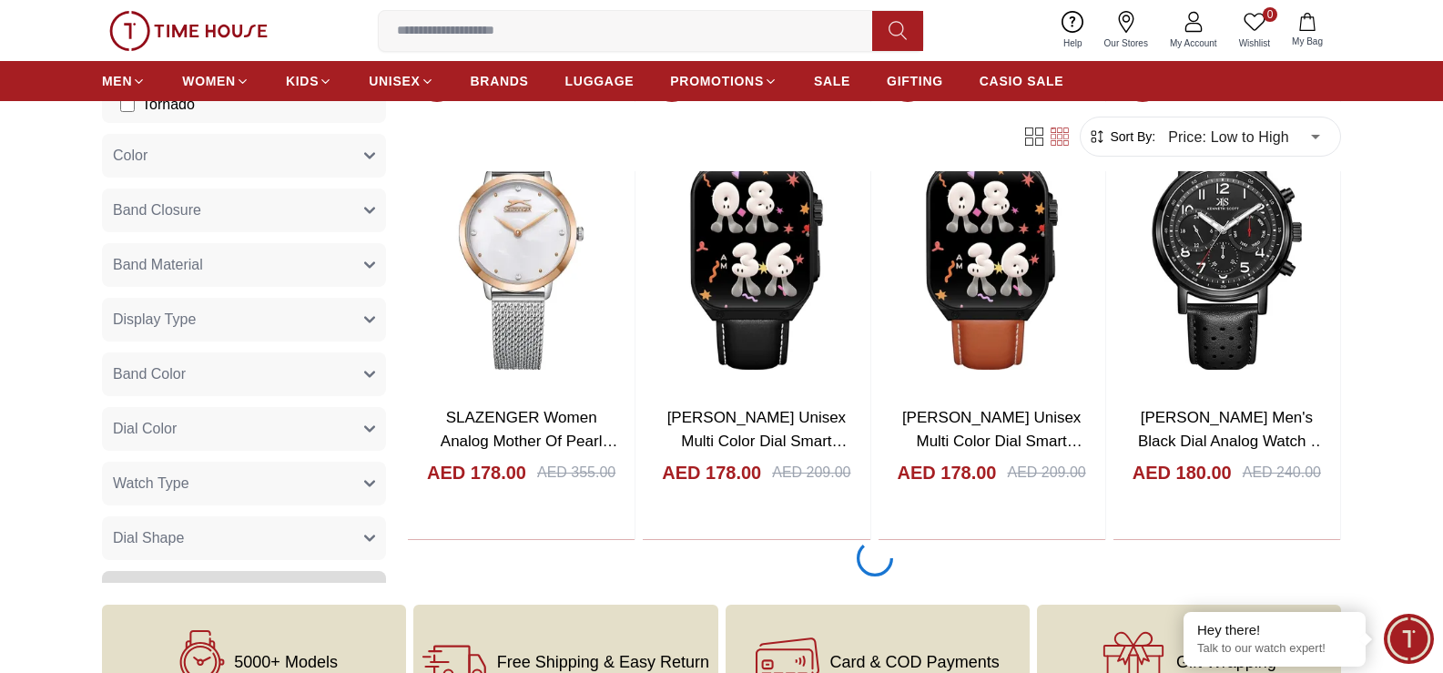
scroll to position [34452, 0]
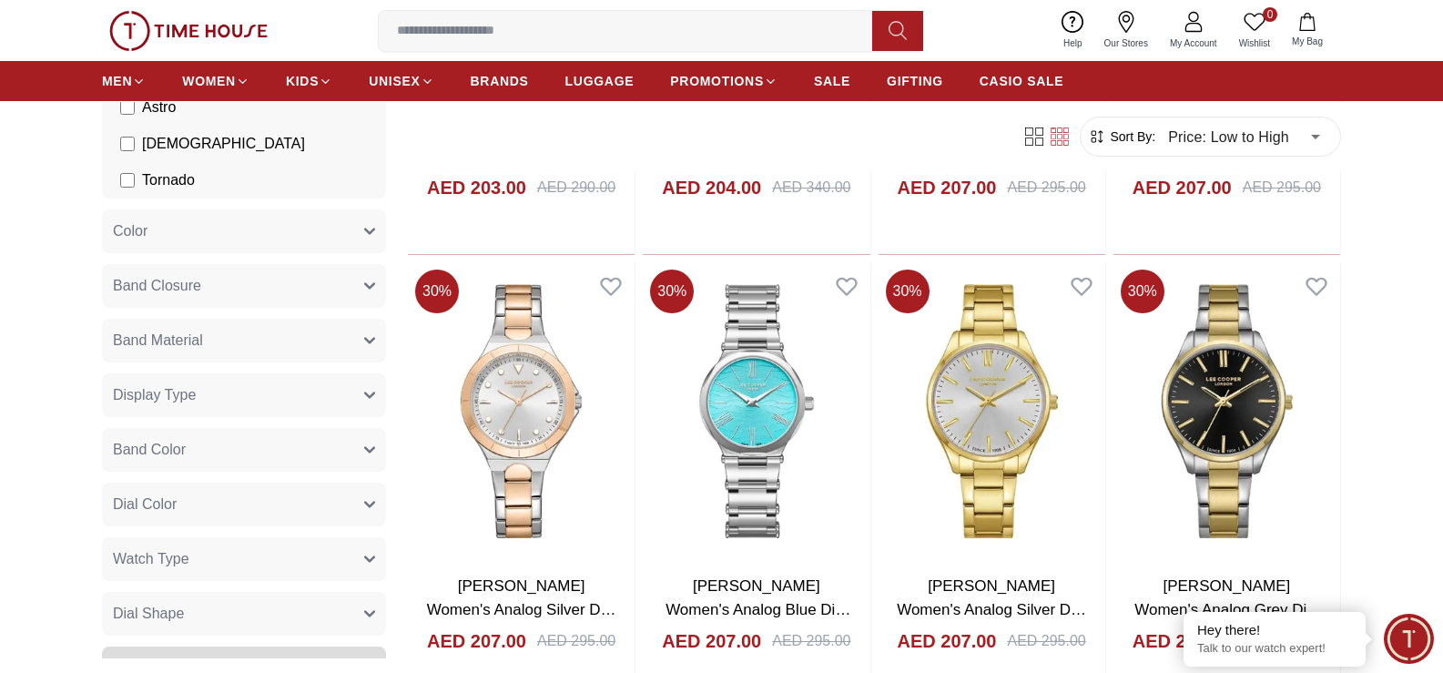
scroll to position [38731, 0]
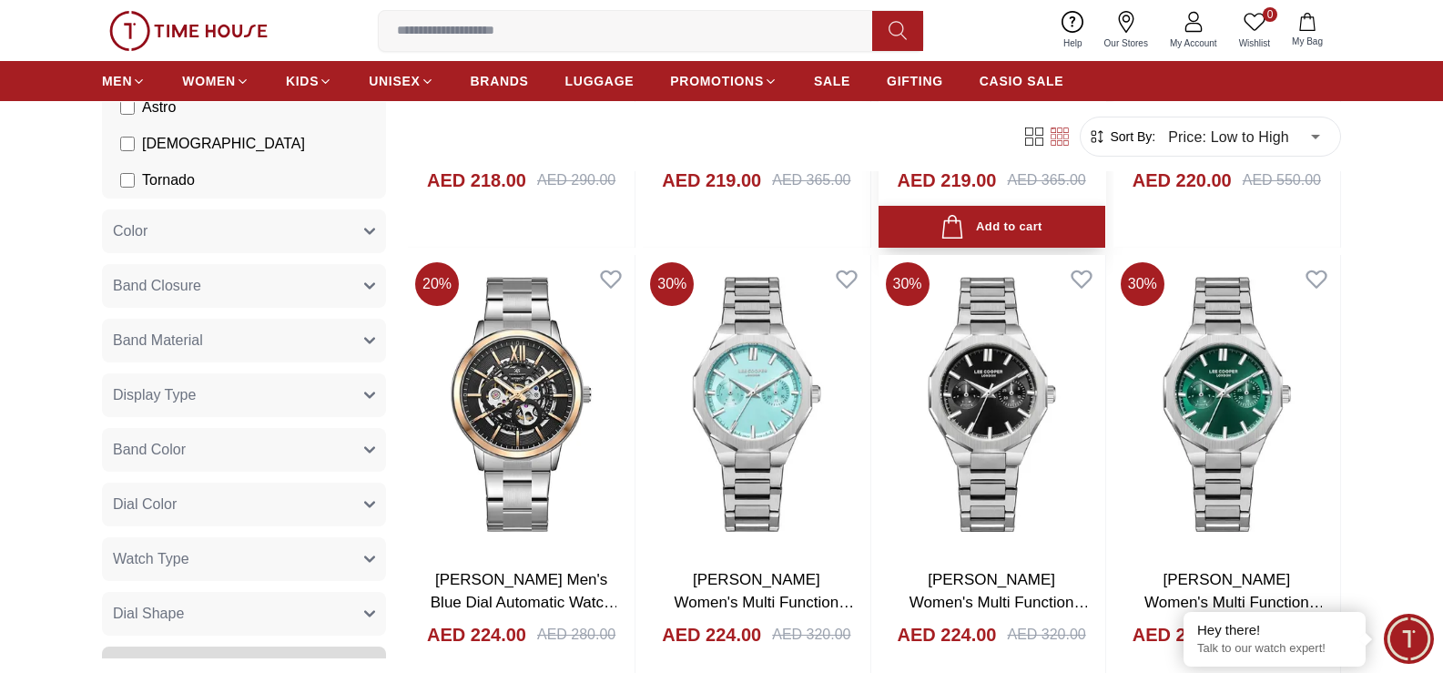
scroll to position [41006, 0]
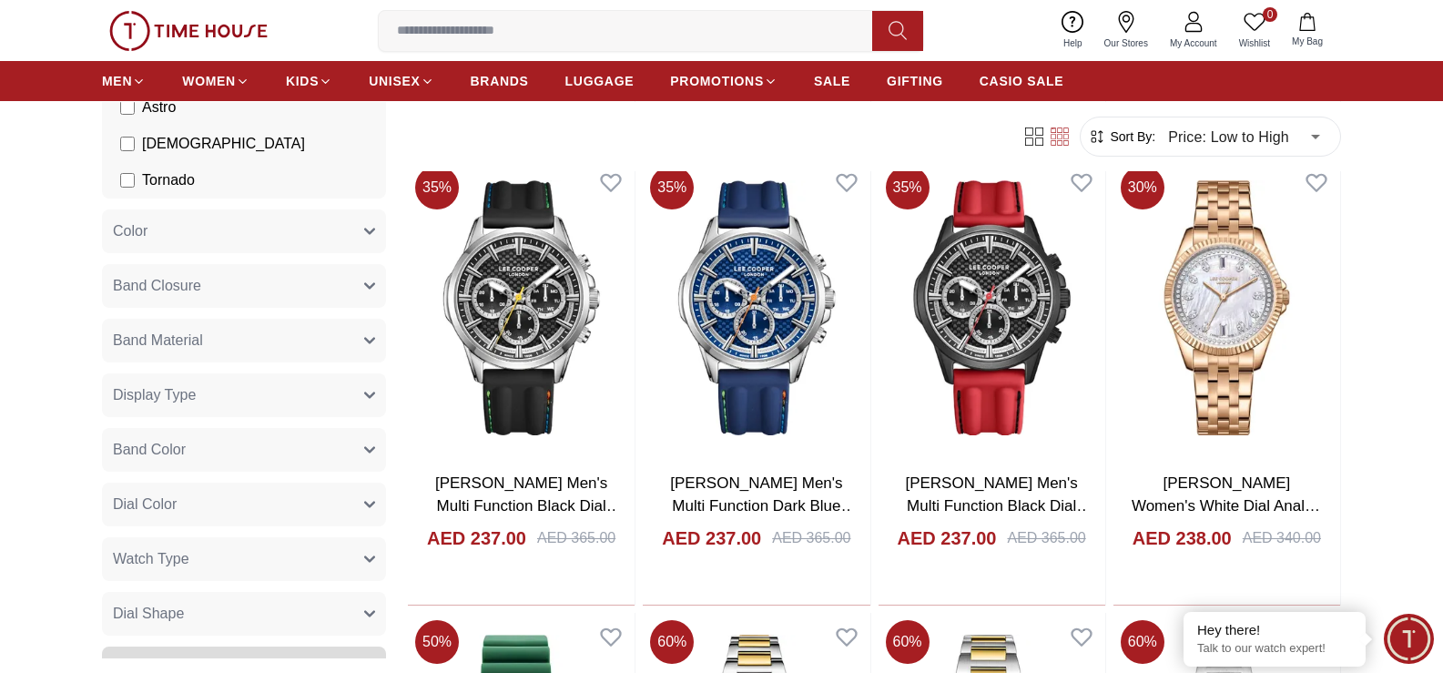
scroll to position [42463, 0]
